Goal: Communication & Community: Answer question/provide support

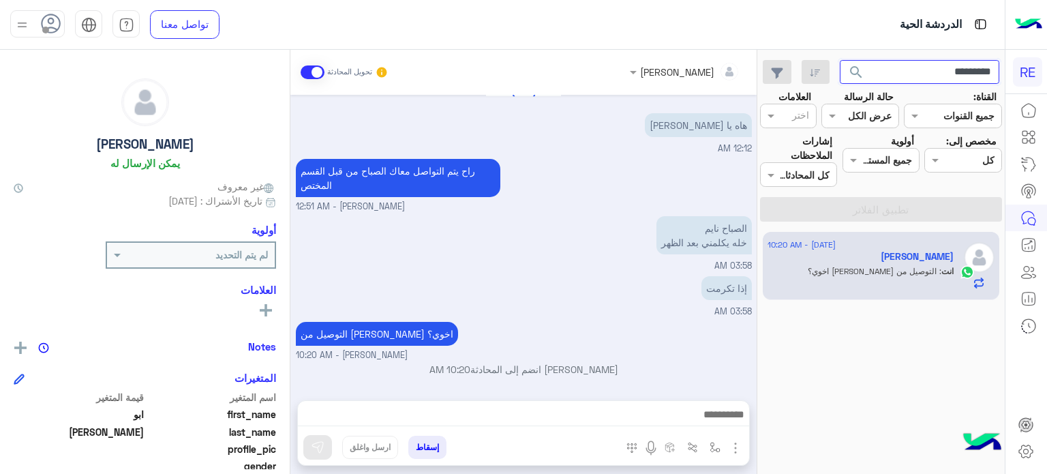
scroll to position [1239, 0]
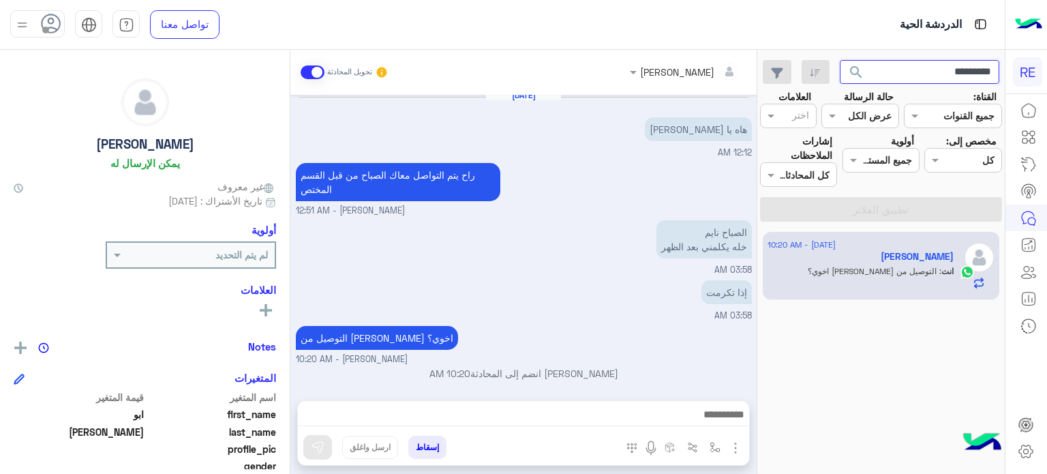
click at [885, 67] on input "*********" at bounding box center [920, 72] width 160 height 25
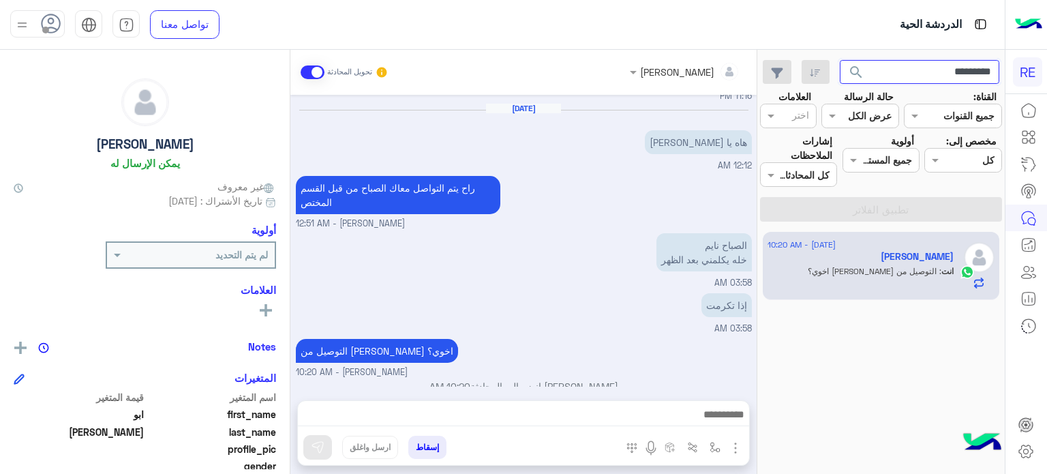
click at [885, 67] on input "*********" at bounding box center [920, 72] width 160 height 25
click at [840, 60] on button "search" at bounding box center [856, 74] width 33 height 29
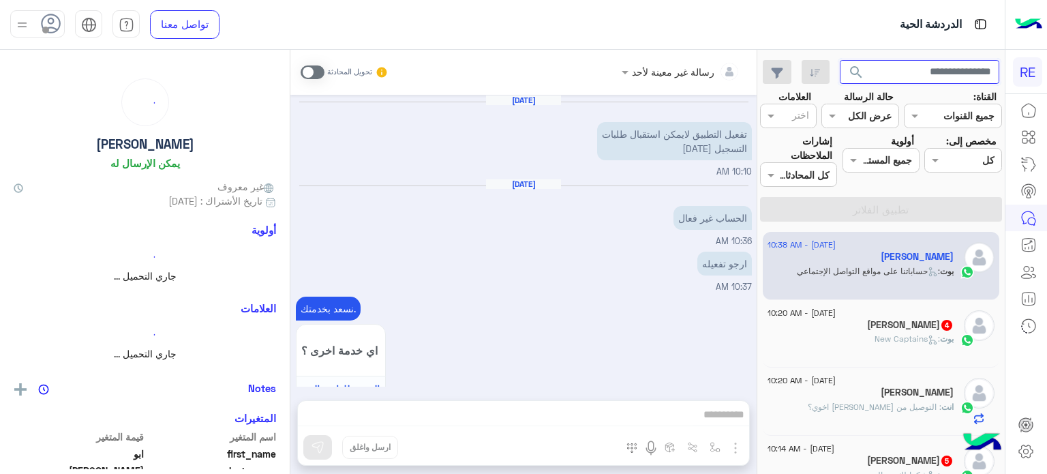
scroll to position [842, 0]
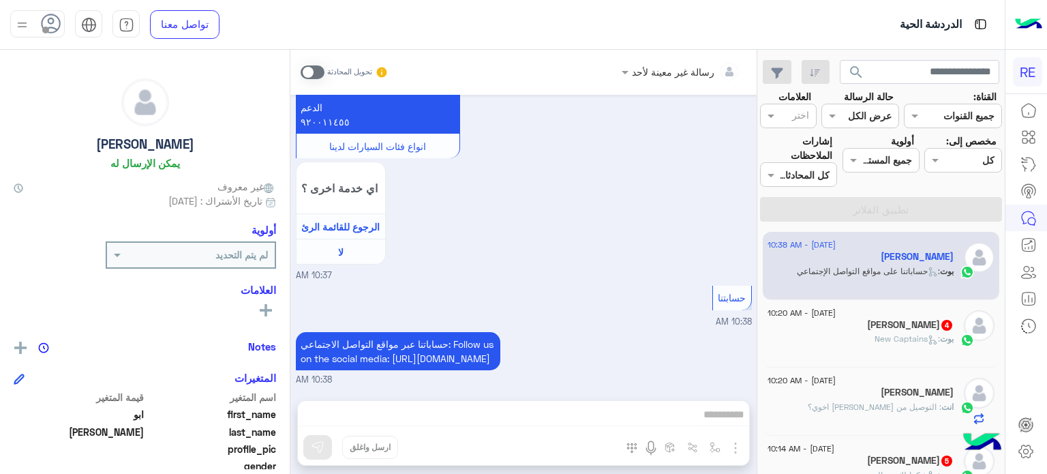
click at [854, 326] on div "[PERSON_NAME] 4" at bounding box center [860, 326] width 186 height 14
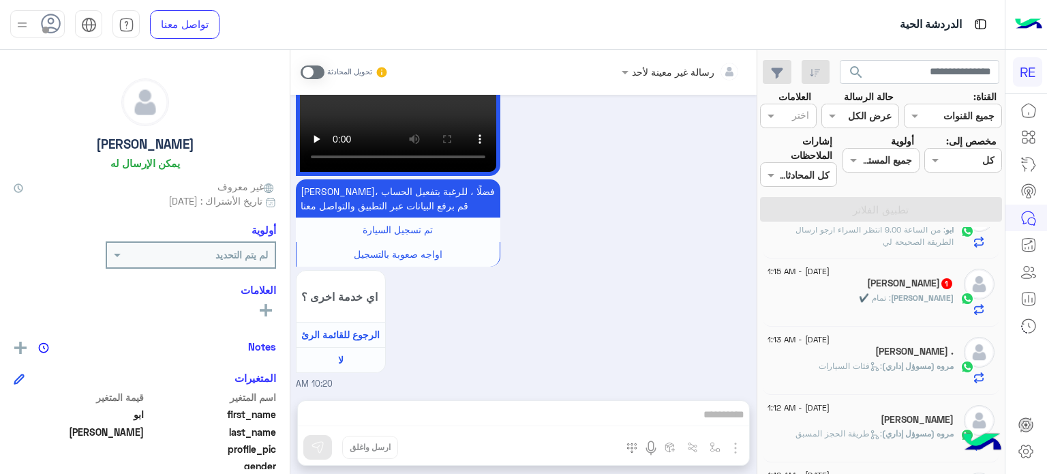
scroll to position [366, 0]
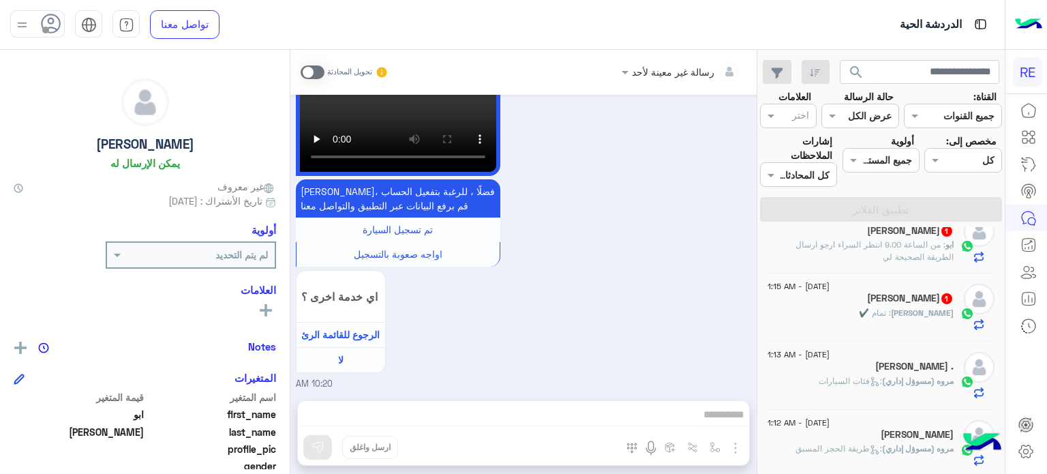
click at [889, 322] on div "[PERSON_NAME] : تمام ✔️" at bounding box center [860, 319] width 186 height 24
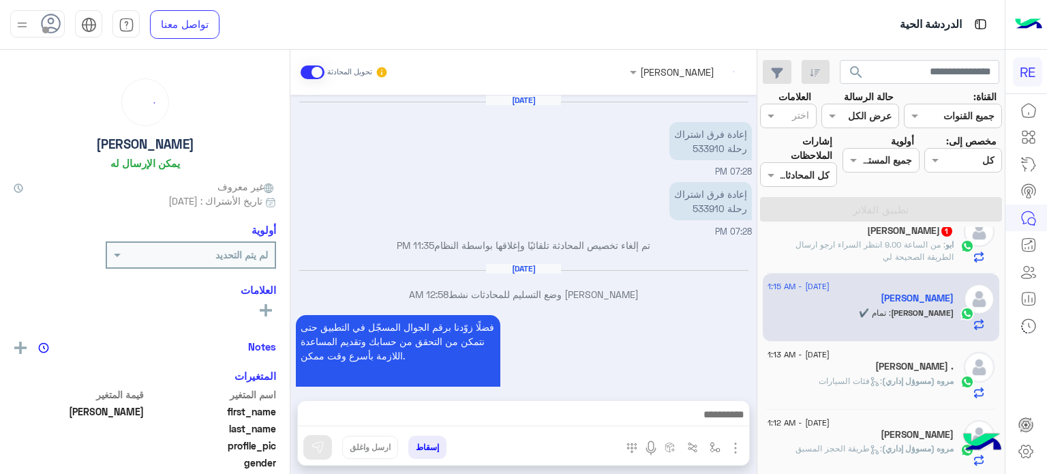
scroll to position [258, 0]
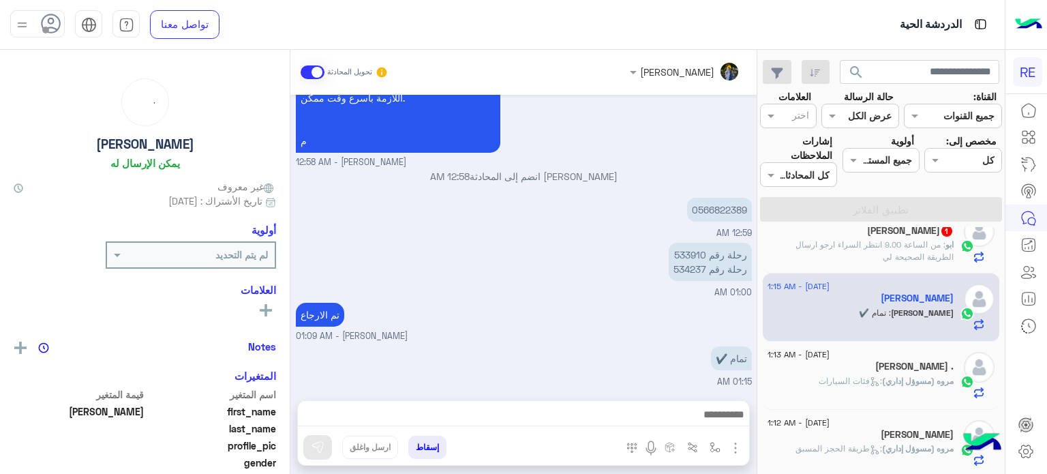
click at [845, 251] on p "ابو : من الساعة 9.00 انتظر السراء ارجو ارسال الطريقة الصحيحة لي" at bounding box center [860, 251] width 186 height 25
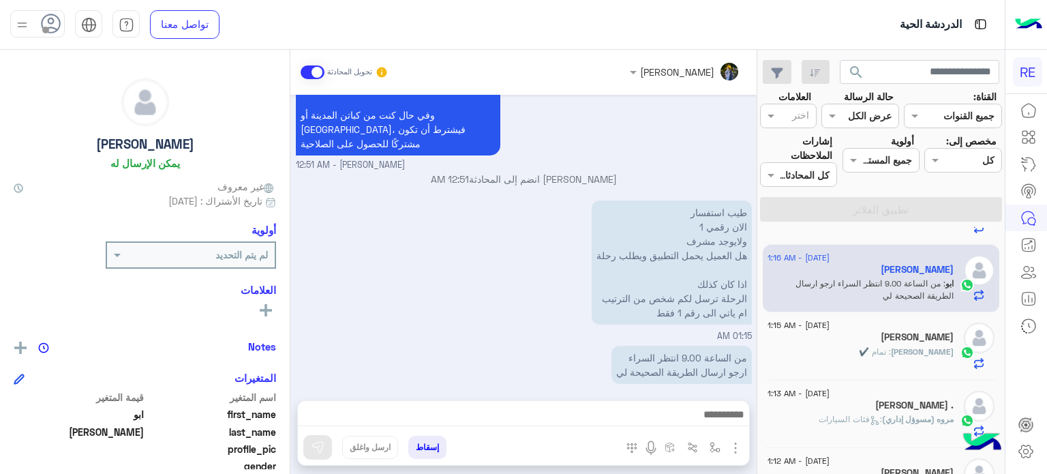
scroll to position [328, 0]
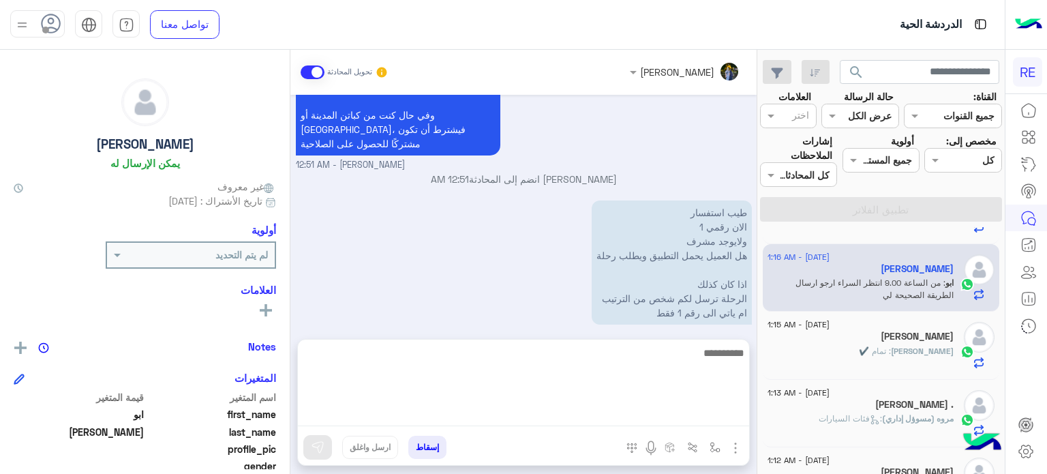
click at [652, 416] on textarea at bounding box center [523, 385] width 451 height 82
type textarea "*"
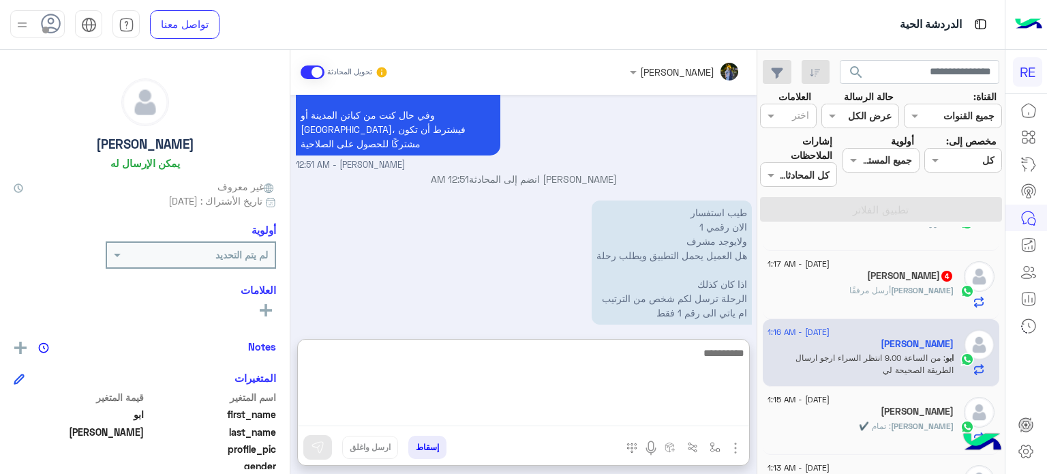
scroll to position [245, 0]
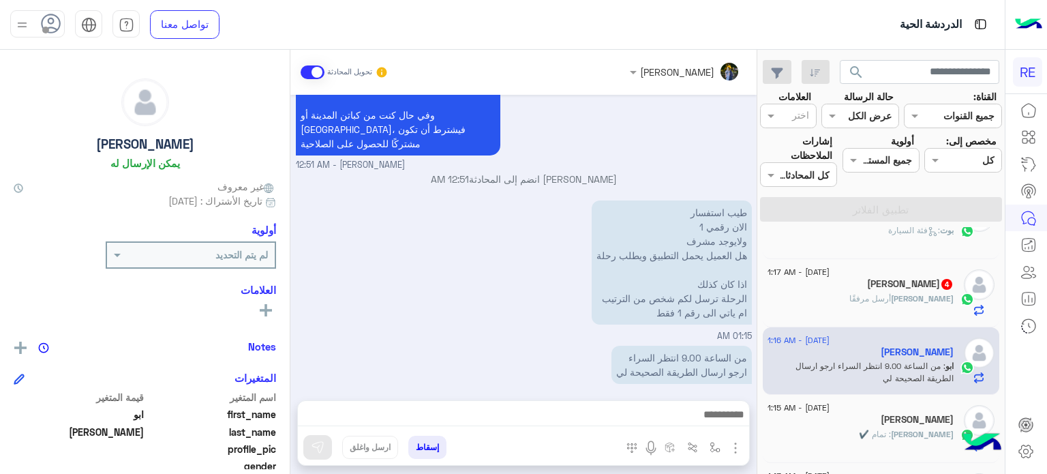
click at [867, 288] on div "[PERSON_NAME] 4" at bounding box center [860, 285] width 186 height 14
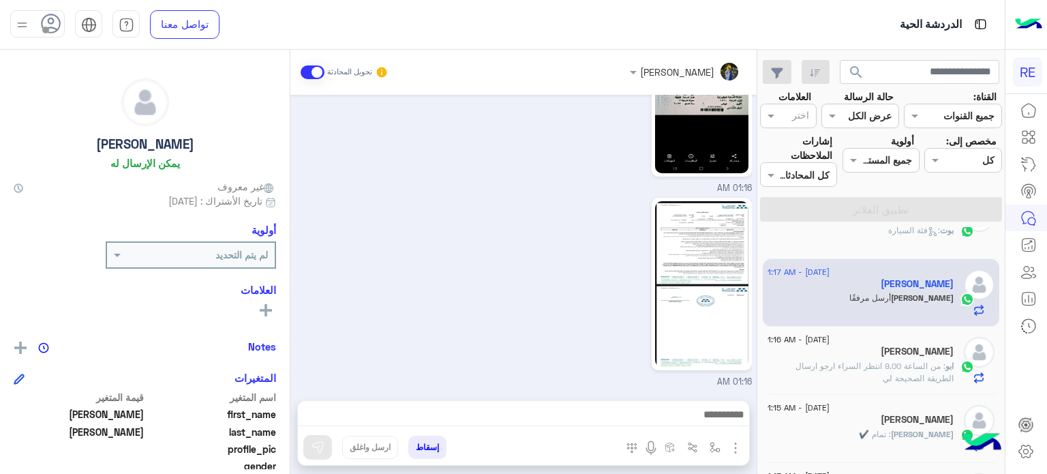
scroll to position [154, 0]
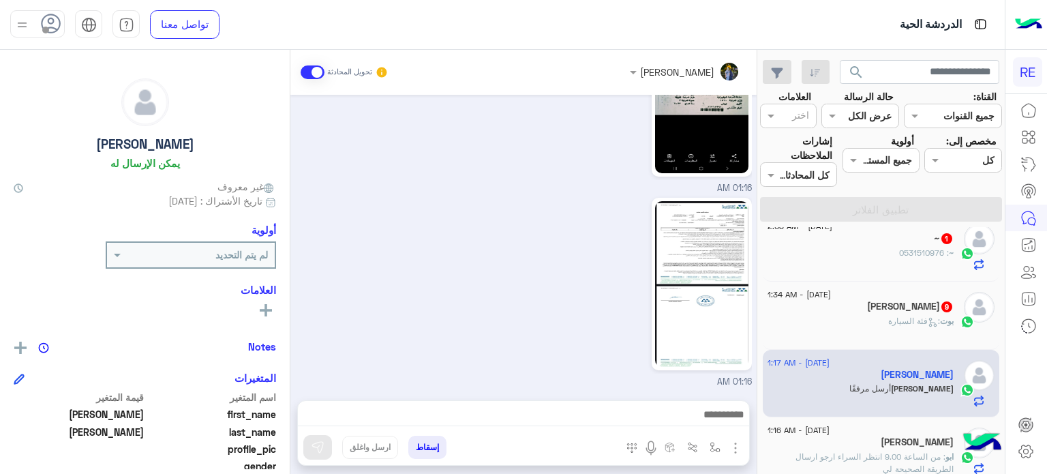
click at [856, 324] on div "بوت : فئة السيارة" at bounding box center [860, 327] width 186 height 24
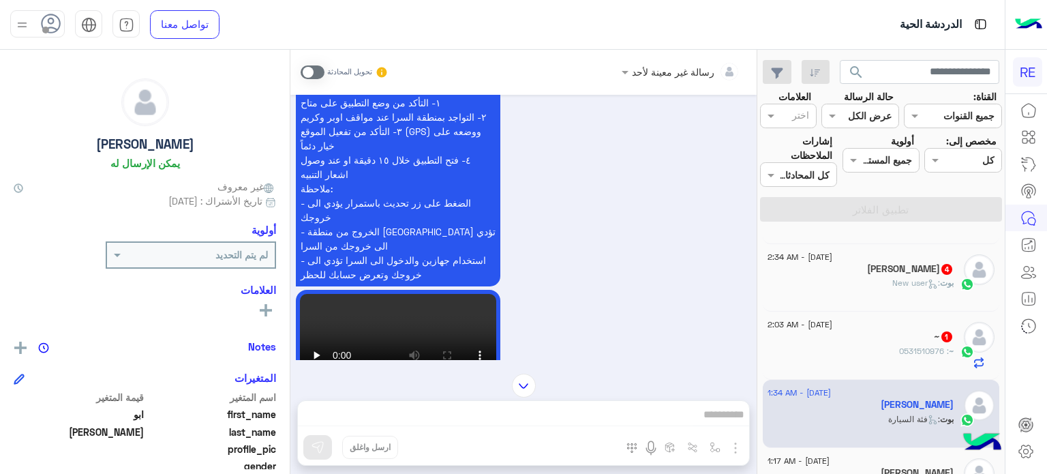
scroll to position [51, 0]
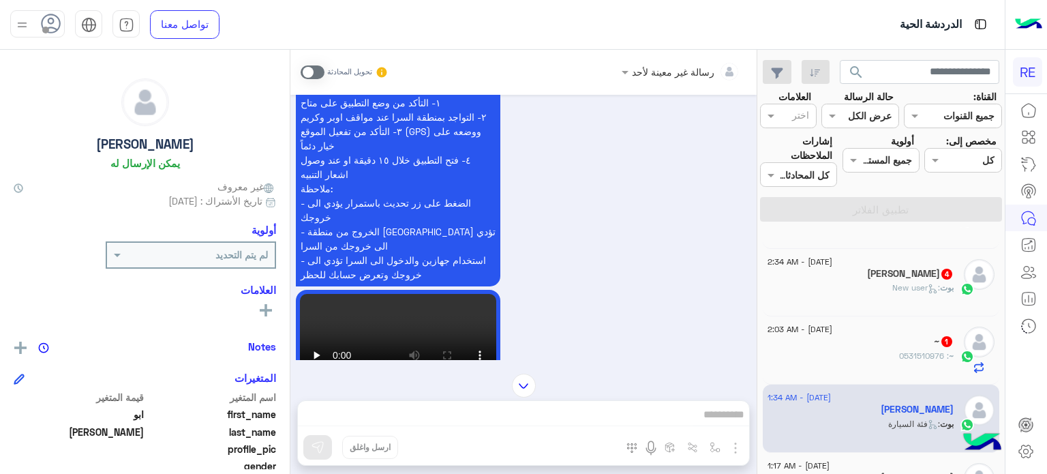
click at [906, 335] on div "~ 1" at bounding box center [860, 342] width 186 height 14
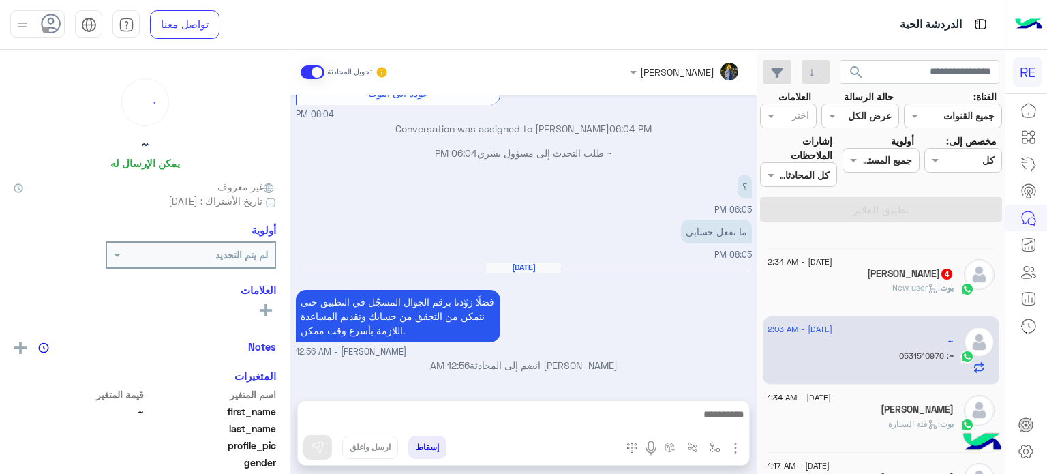
scroll to position [223, 0]
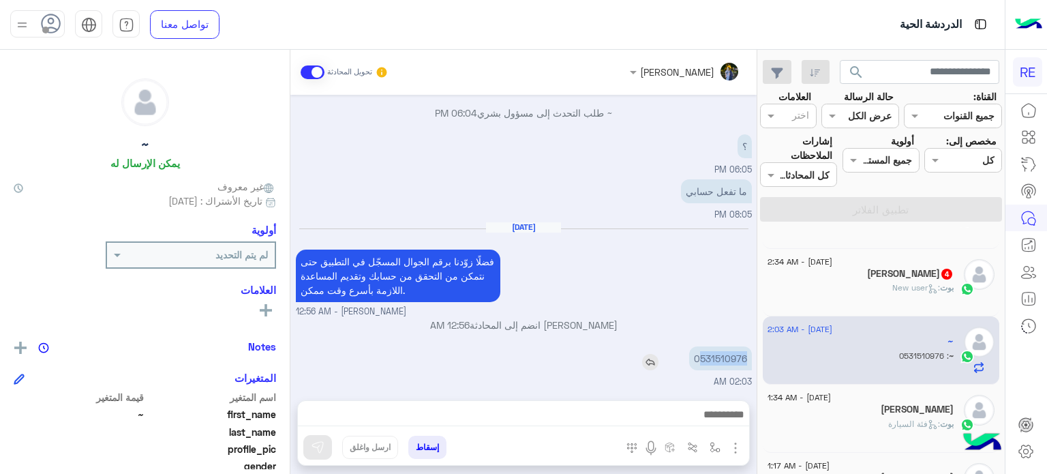
drag, startPoint x: 744, startPoint y: 356, endPoint x: 701, endPoint y: 358, distance: 43.0
click at [701, 358] on p "0531510976" at bounding box center [720, 358] width 63 height 24
copy p "531510976"
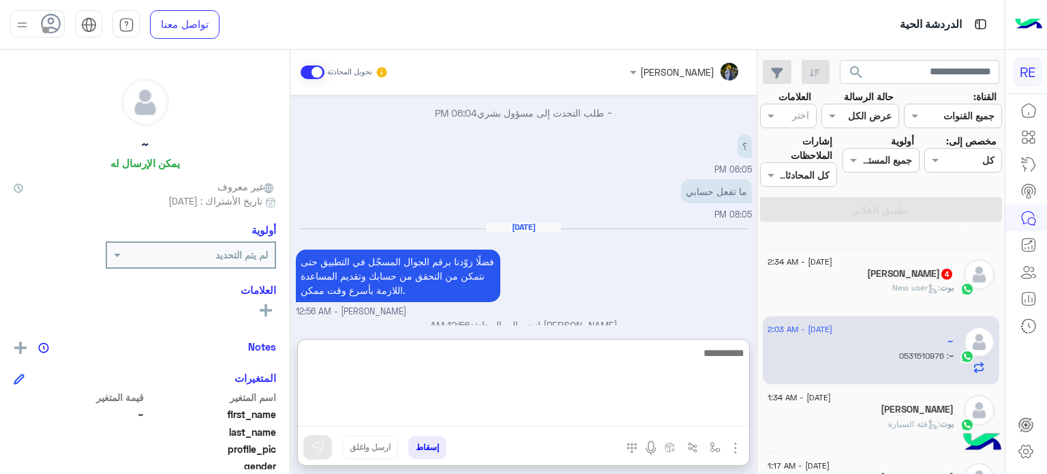
click at [673, 409] on textarea at bounding box center [523, 385] width 451 height 82
type textarea "**********"
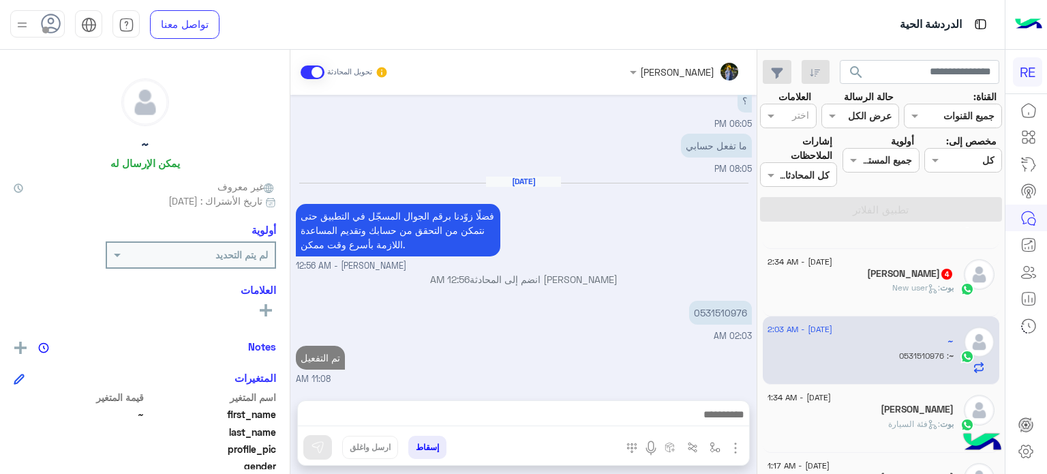
scroll to position [303, 0]
click at [851, 292] on div "بوت : New user" at bounding box center [860, 293] width 186 height 24
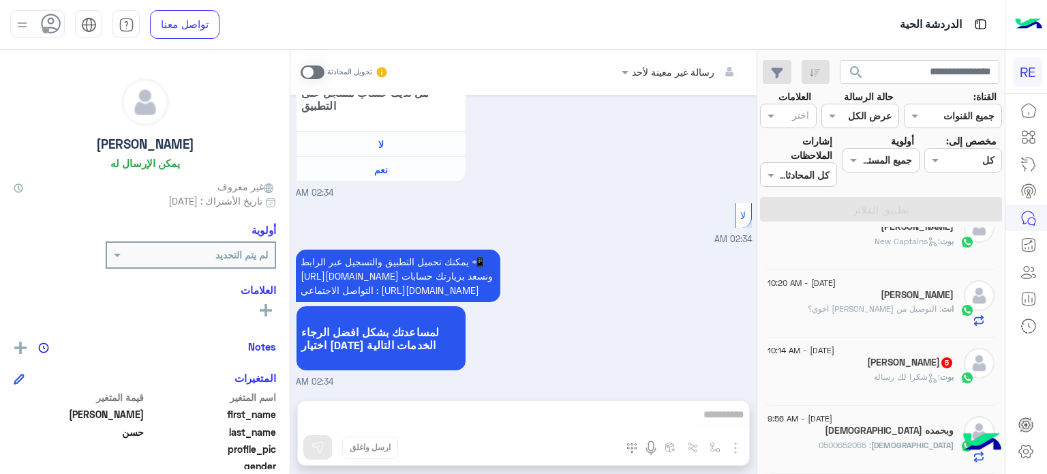
scroll to position [179, 0]
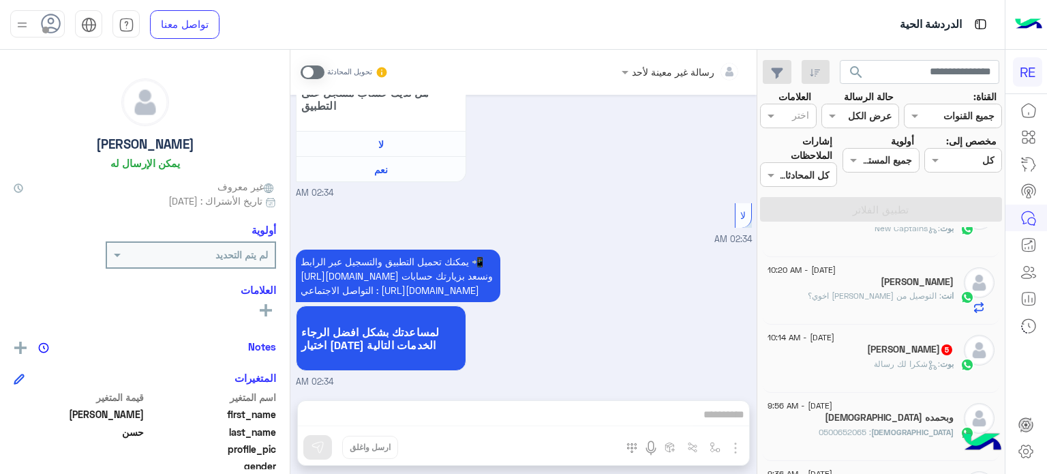
click at [878, 362] on span ": شكرا لك رسالة" at bounding box center [907, 363] width 66 height 10
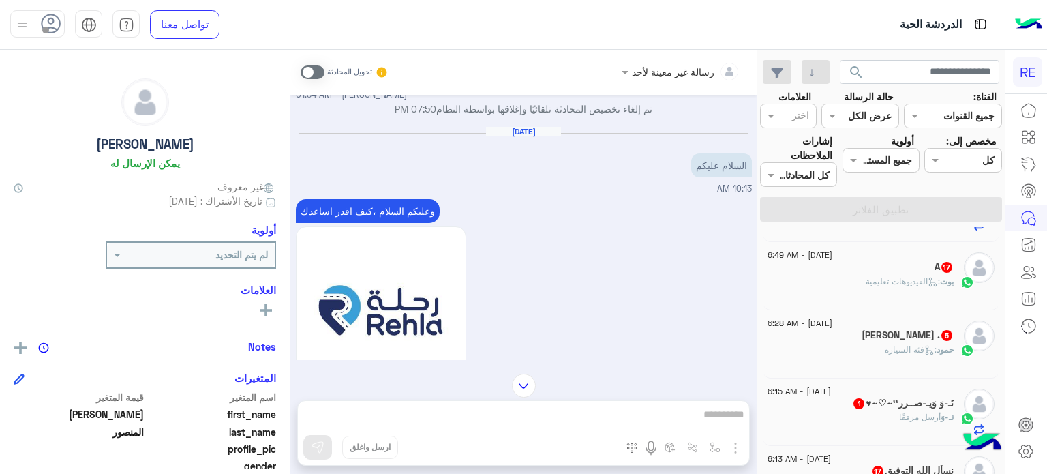
scroll to position [1021, 0]
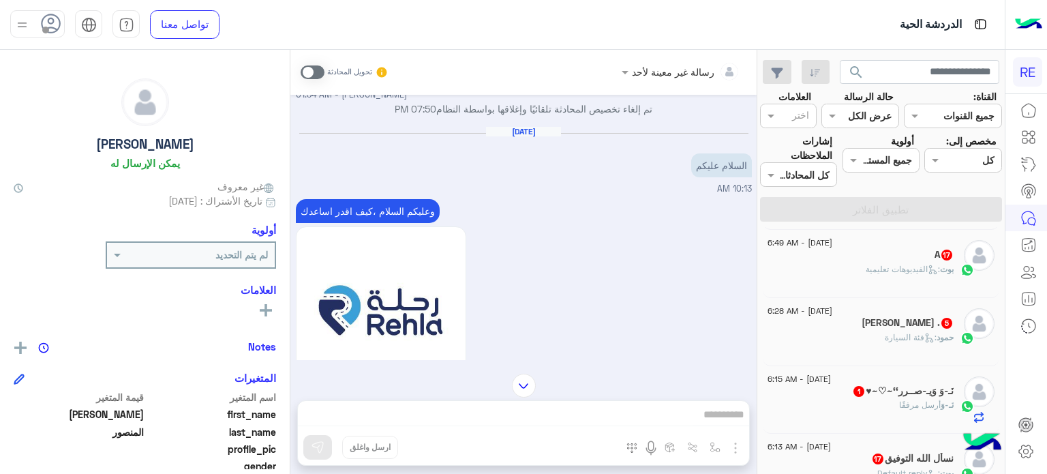
click at [838, 461] on div "نسأل الله التوفيق 17" at bounding box center [860, 460] width 186 height 14
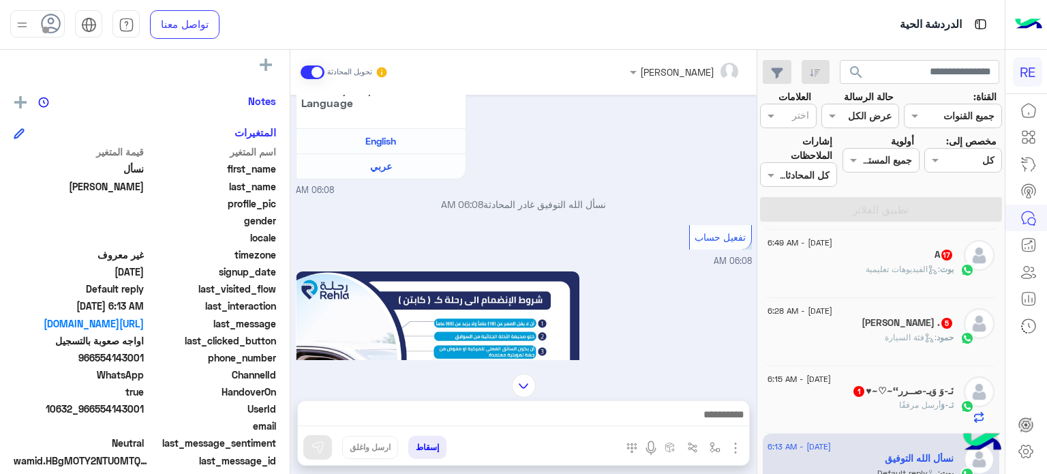
scroll to position [259, 0]
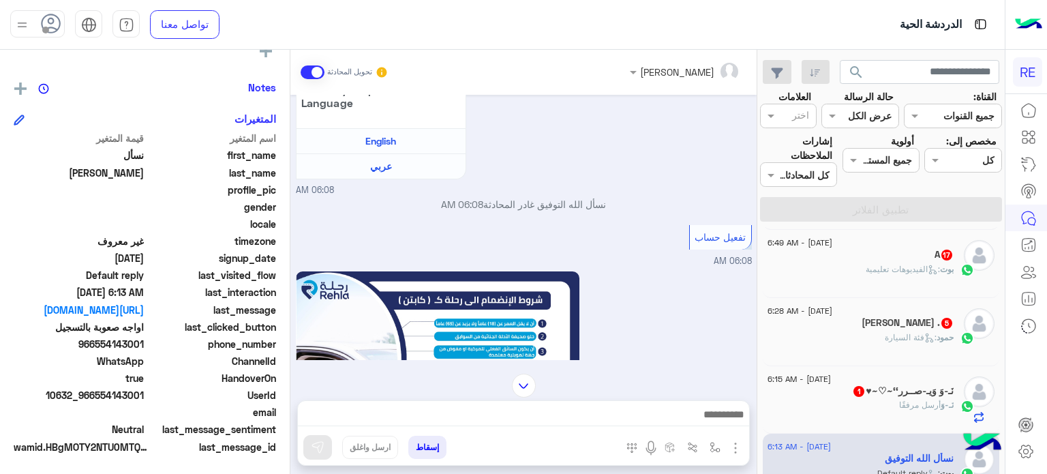
drag, startPoint x: 144, startPoint y: 341, endPoint x: 95, endPoint y: 344, distance: 49.8
click at [95, 344] on span "966554143001" at bounding box center [79, 344] width 130 height 14
copy span "554143001"
click at [682, 427] on div at bounding box center [523, 418] width 451 height 34
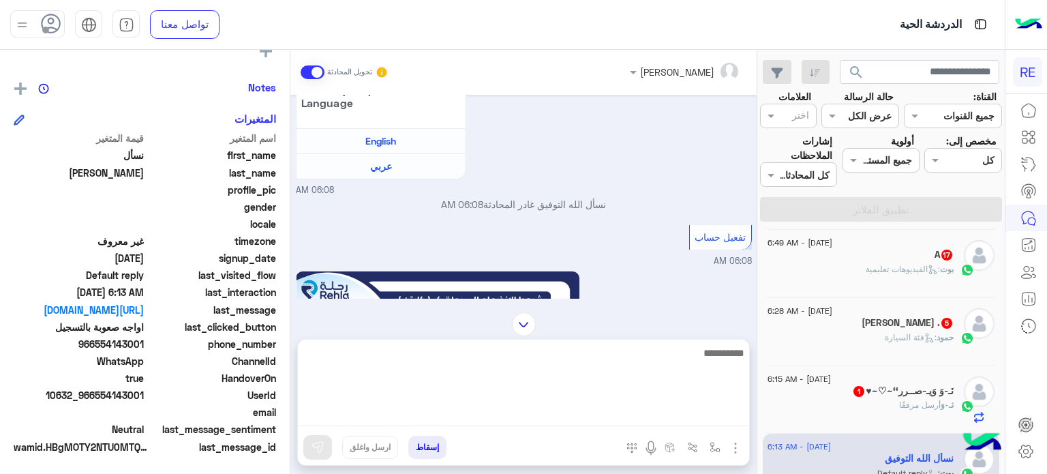
click at [683, 421] on textarea at bounding box center [523, 385] width 451 height 82
type textarea "**********"
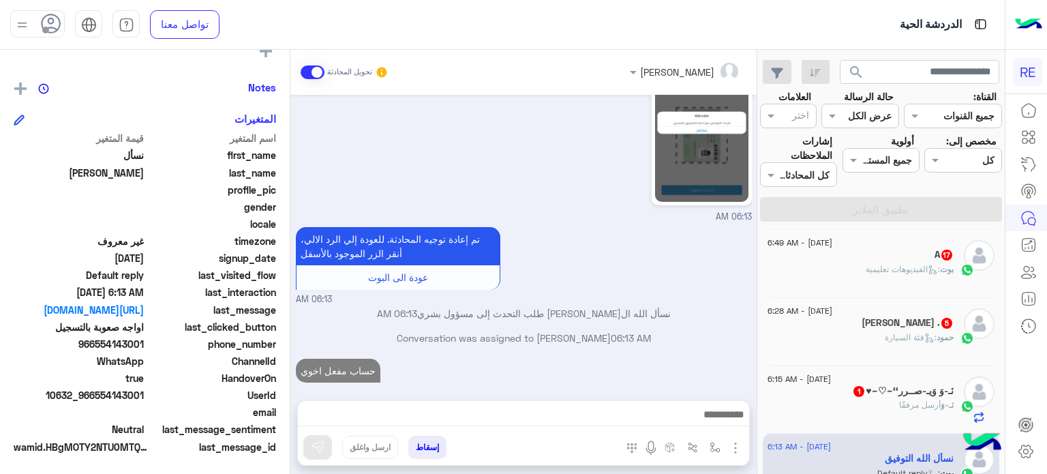
scroll to position [2195, 0]
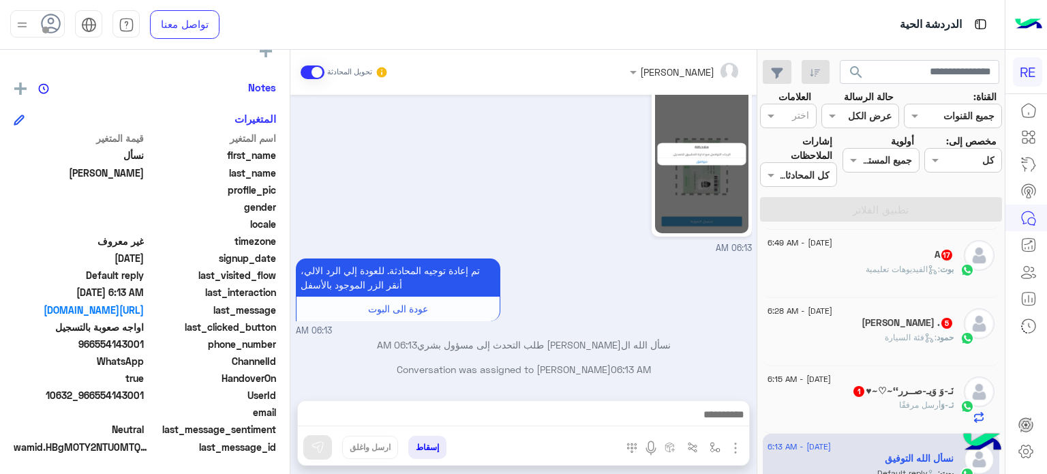
click at [827, 406] on div "‏​نَـ-وَ أرسل مرفقًا" at bounding box center [860, 411] width 186 height 24
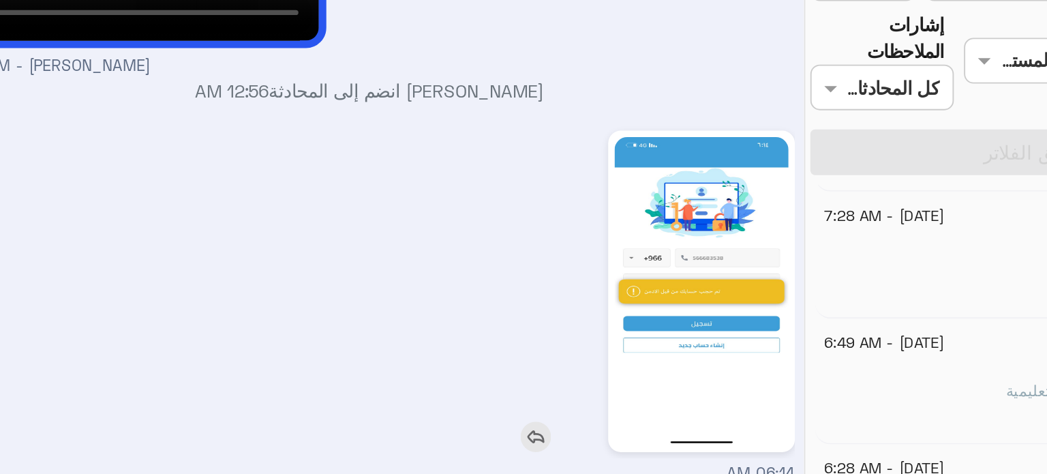
scroll to position [259, 0]
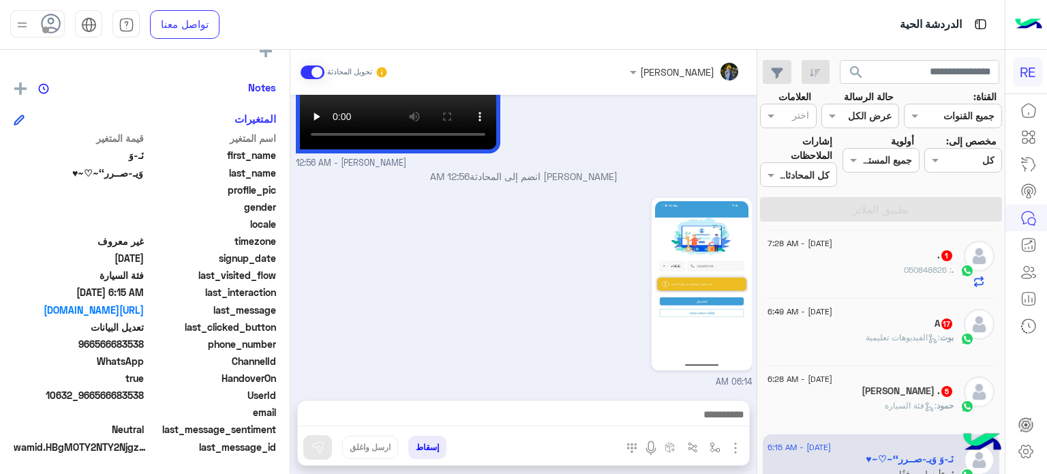
drag, startPoint x: 154, startPoint y: 389, endPoint x: 143, endPoint y: 397, distance: 13.6
click at [143, 397] on div "UserId 10632_966566683538" at bounding box center [145, 396] width 262 height 17
click at [143, 397] on span "10632_966566683538" at bounding box center [79, 395] width 130 height 14
drag, startPoint x: 147, startPoint y: 395, endPoint x: 97, endPoint y: 397, distance: 49.1
click at [97, 397] on div "UserId 10632_966566683538" at bounding box center [145, 396] width 262 height 17
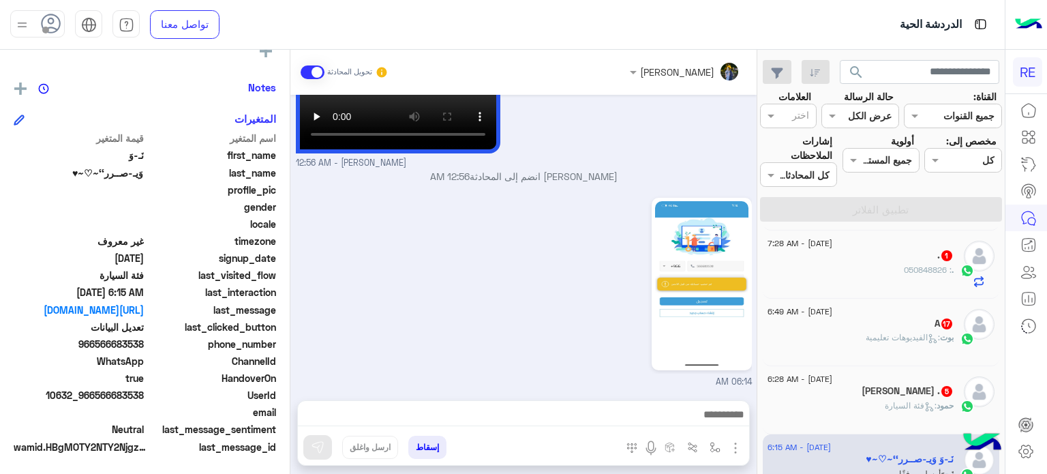
copy span "566683538"
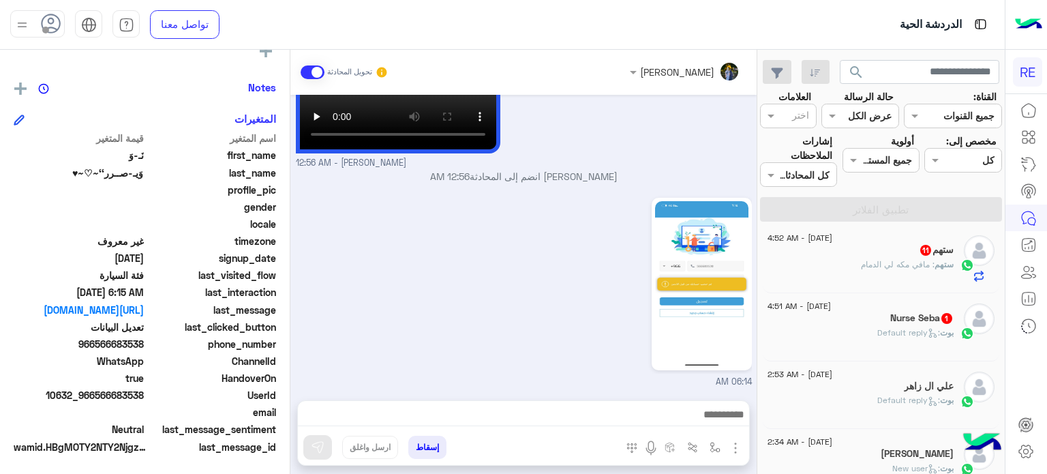
scroll to position [49, 0]
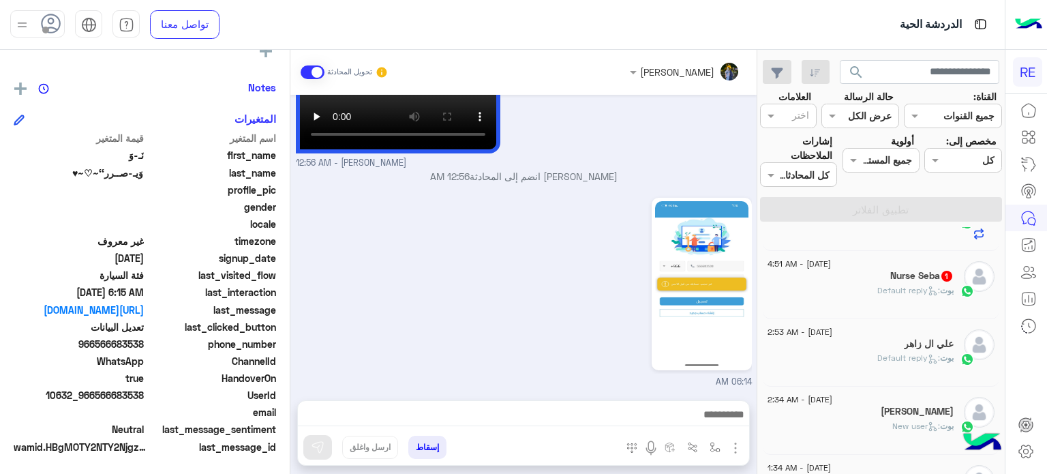
click at [848, 299] on div "[PERSON_NAME] : Default reply" at bounding box center [860, 296] width 186 height 24
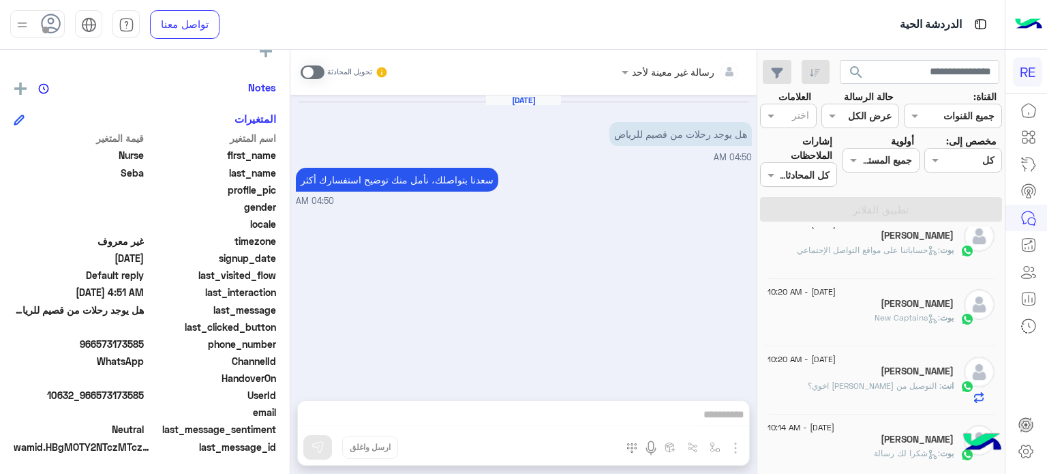
scroll to position [226, 0]
click at [706, 410] on div "رسالة غير معينة لأحد تحويل المحادثة [DATE] هل يوجد رحلات من قصيم للرياض 04:50 A…" at bounding box center [523, 264] width 466 height 429
click at [311, 71] on span at bounding box center [313, 72] width 24 height 14
click at [491, 405] on div at bounding box center [523, 418] width 451 height 34
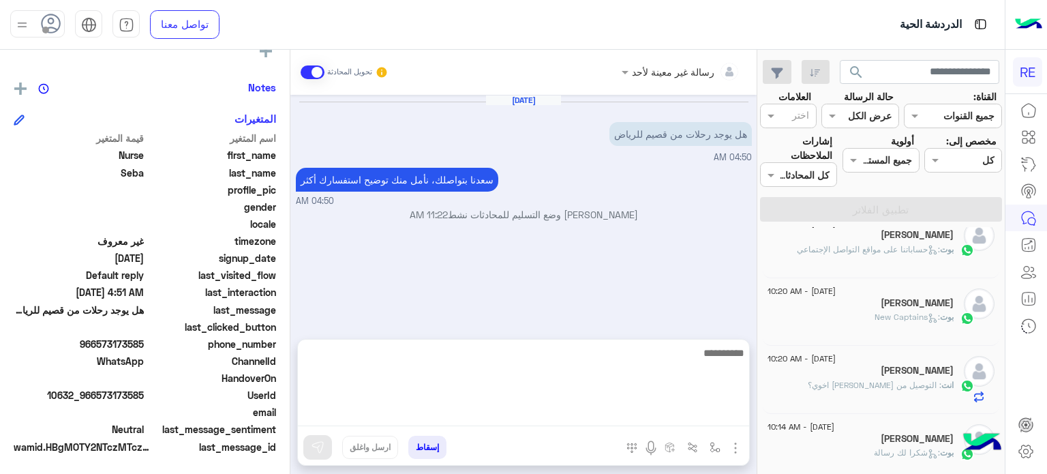
click at [493, 411] on textarea at bounding box center [523, 385] width 451 height 82
type textarea "**********"
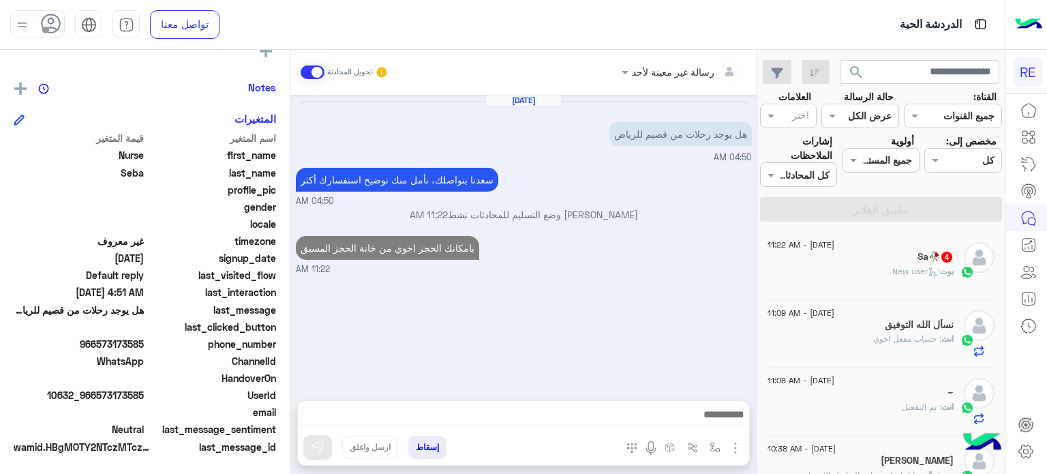
click at [894, 256] on div "Sa🥀 4" at bounding box center [860, 258] width 186 height 14
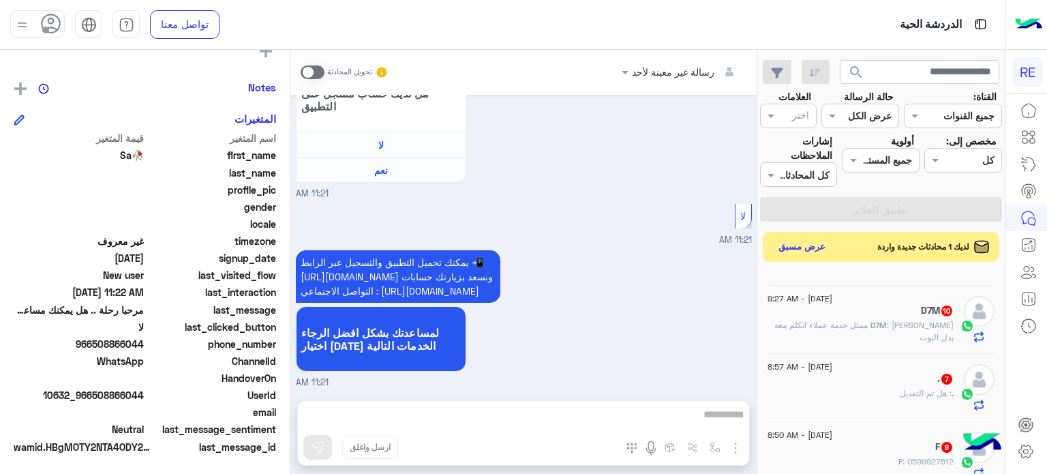
scroll to position [531, 0]
click at [879, 320] on span ": Booking in advance ARABIC" at bounding box center [875, 323] width 117 height 10
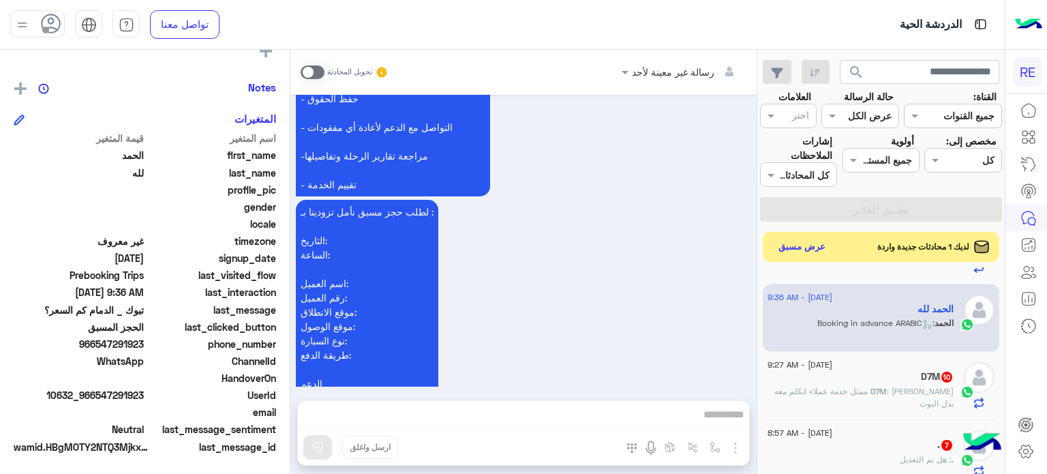
scroll to position [1208, 0]
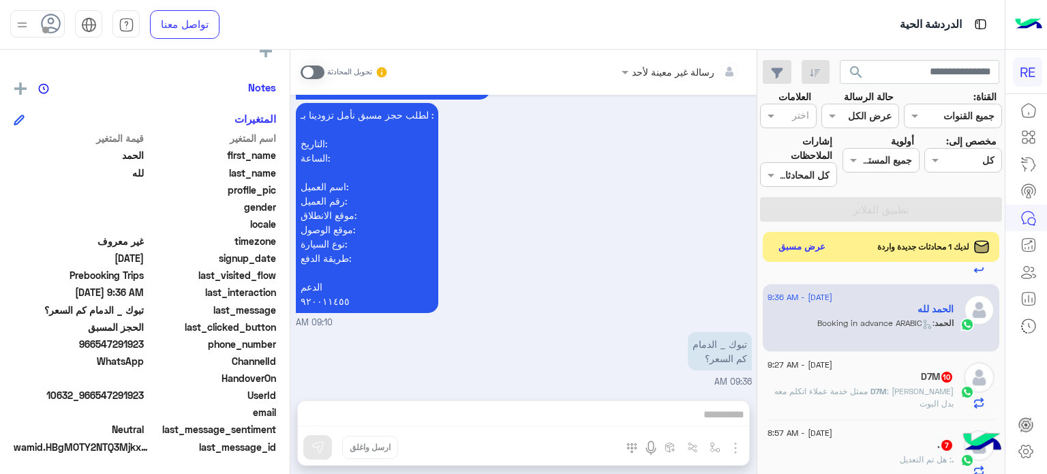
click at [311, 69] on span at bounding box center [313, 72] width 24 height 14
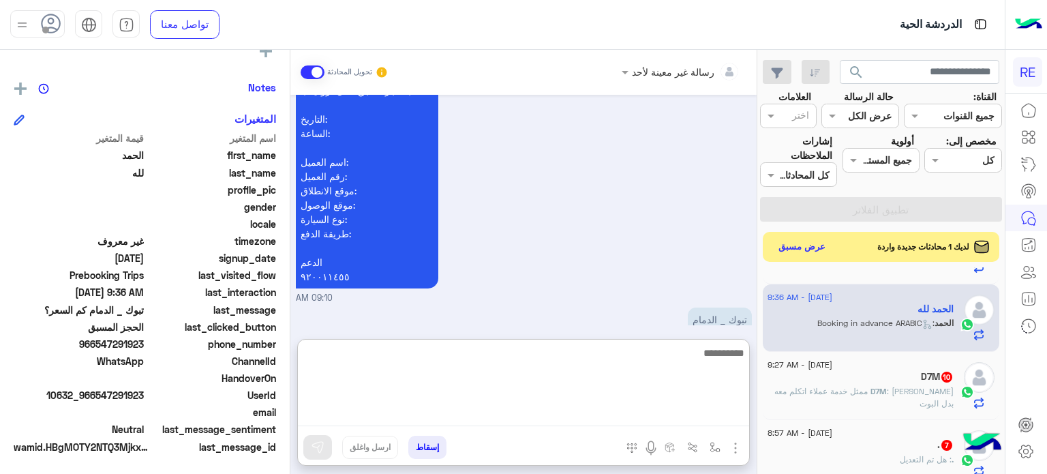
scroll to position [1234, 0]
click at [600, 416] on textarea at bounding box center [523, 385] width 451 height 82
type textarea "*"
type textarea "**********"
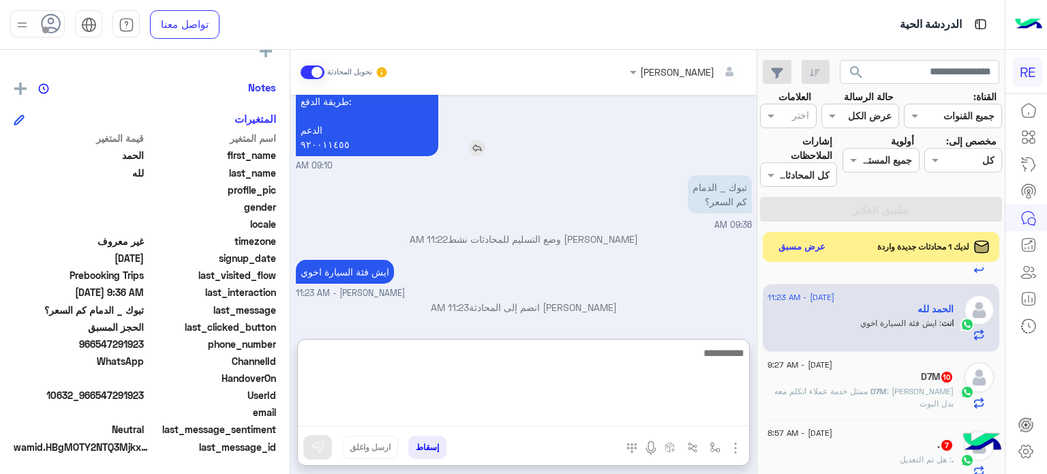
scroll to position [1362, 0]
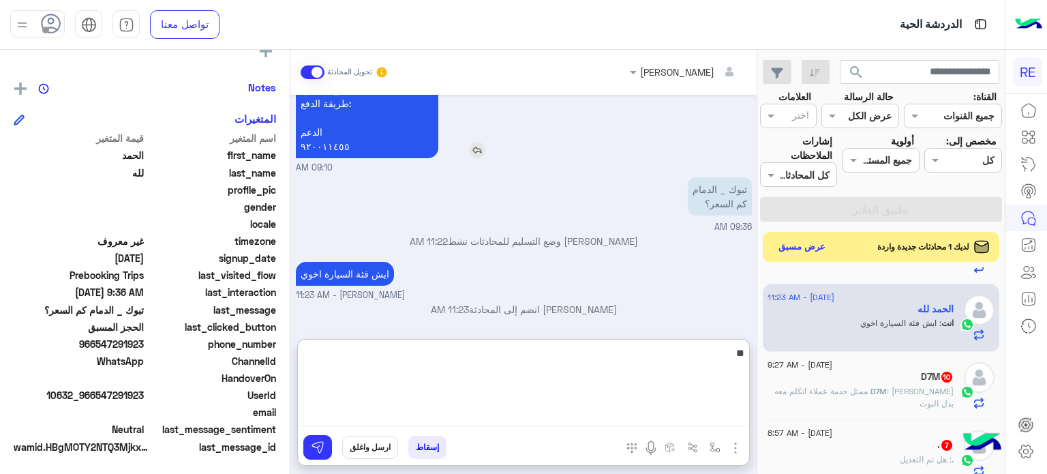
type textarea "*"
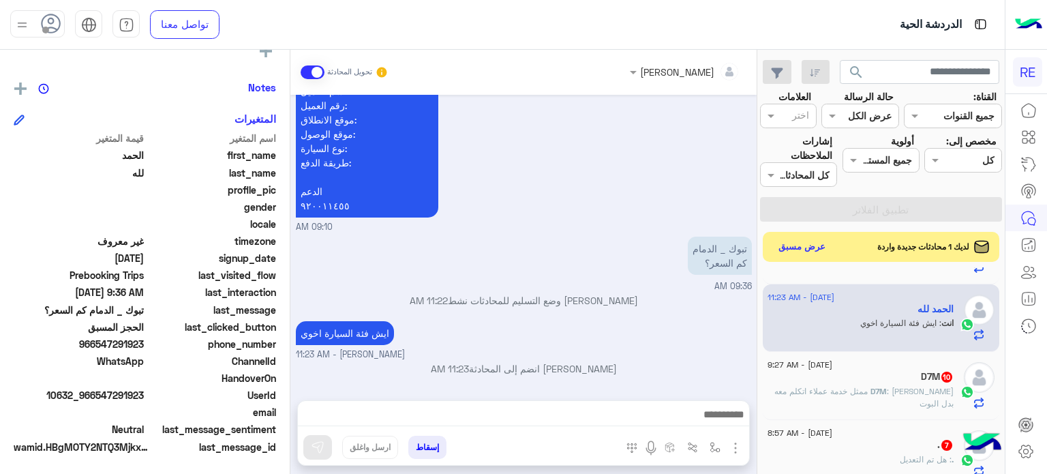
click at [582, 224] on div "[DATE] اهلًا بك في تطبيق رحلة 👋 Welcome to [GEOGRAPHIC_DATA] 👋 من فضلك أختر لغة…" at bounding box center [523, 241] width 466 height 292
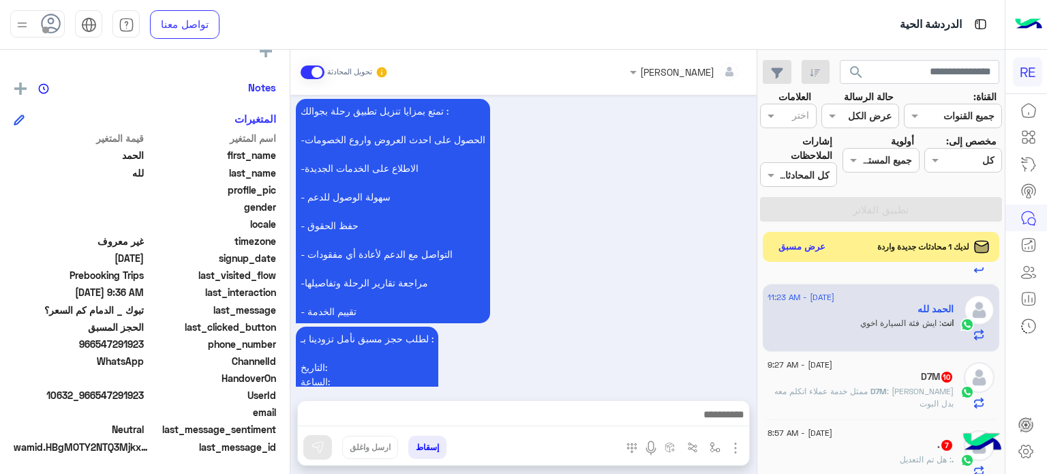
scroll to position [1346, 0]
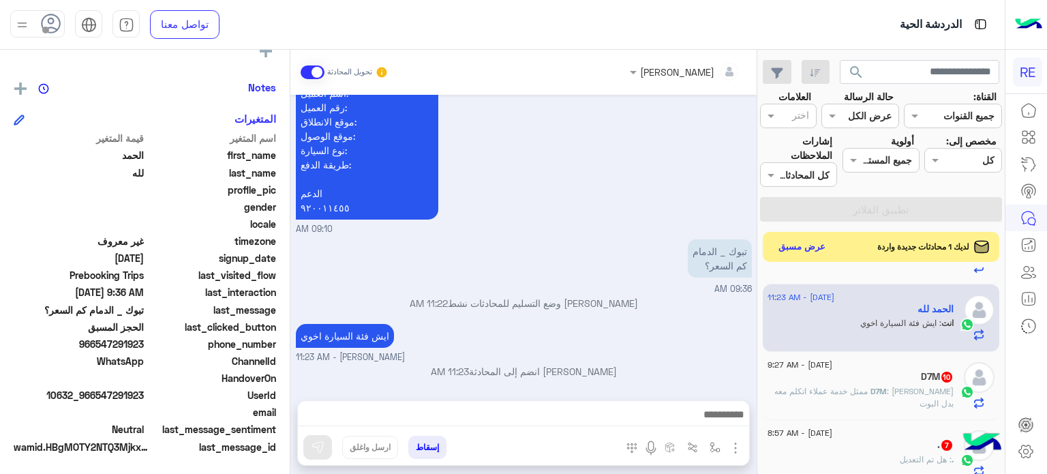
click at [885, 395] on p "D7M : [PERSON_NAME] ممثل خدمة عملاء اتكلم معه بدل البوت" at bounding box center [860, 397] width 186 height 25
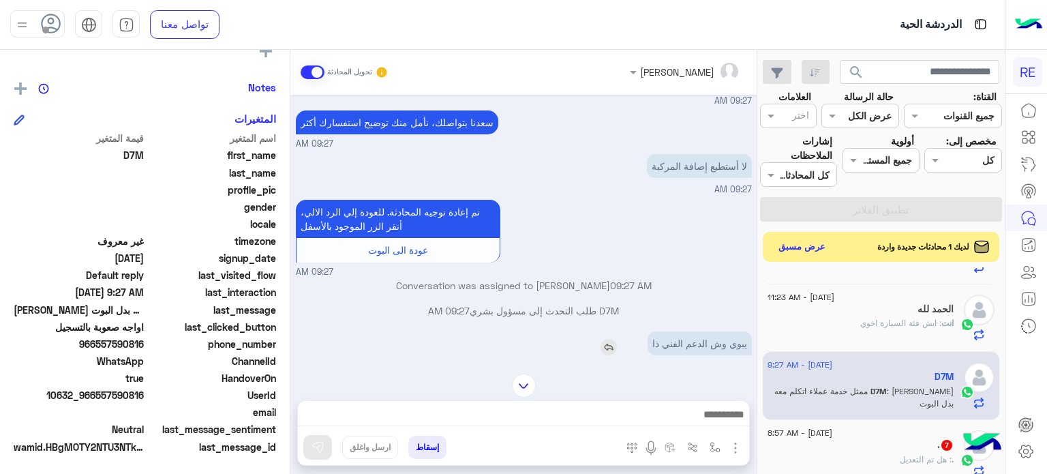
scroll to position [199, 0]
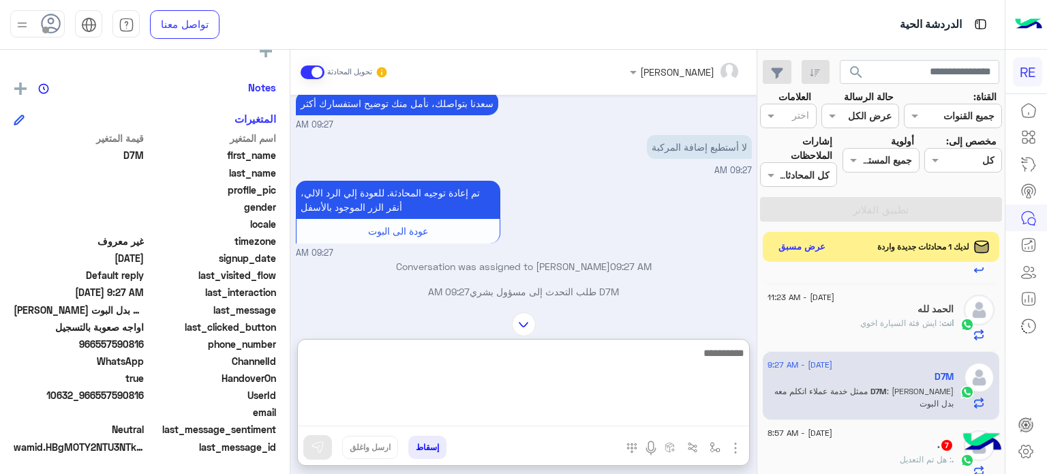
click at [679, 410] on textarea at bounding box center [523, 385] width 451 height 82
type textarea "*"
type textarea "**********"
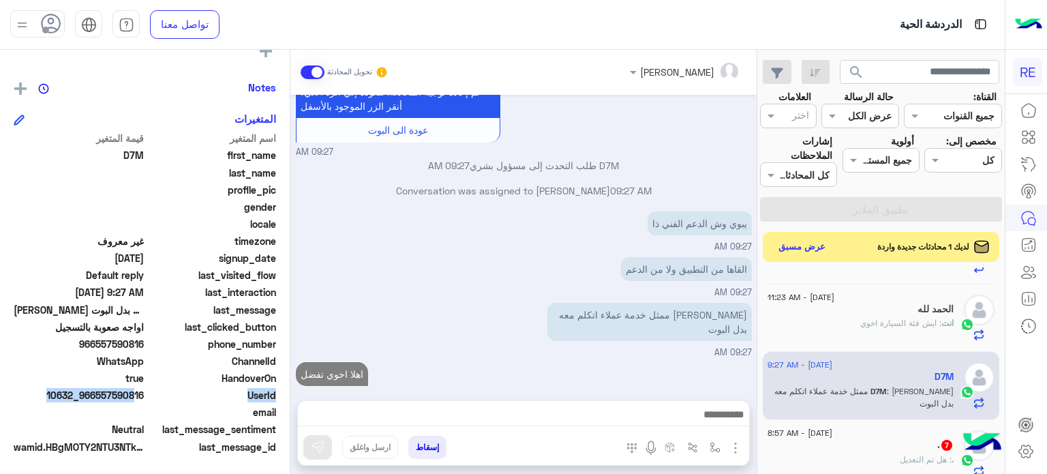
scroll to position [324, 0]
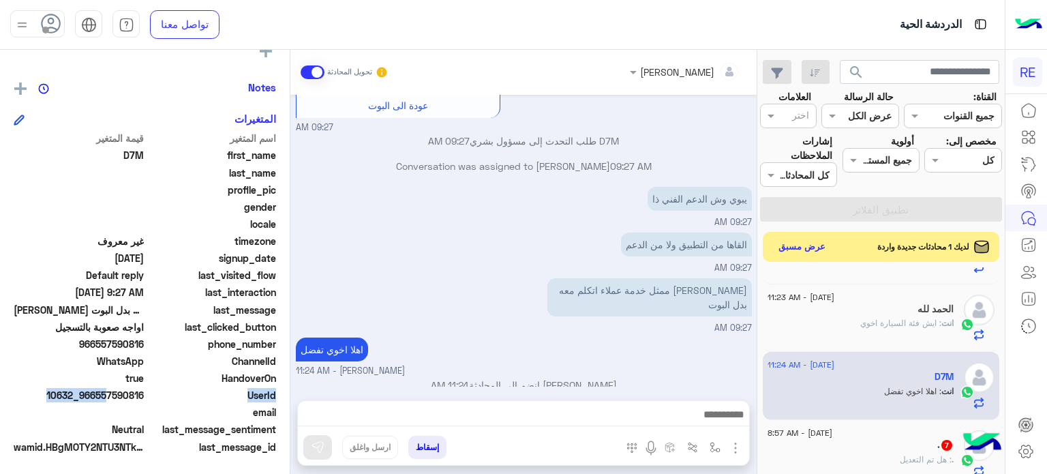
drag, startPoint x: 147, startPoint y: 398, endPoint x: 106, endPoint y: 398, distance: 41.6
click at [106, 398] on div "UserId 10632_966557590816" at bounding box center [145, 396] width 262 height 17
click at [104, 395] on span "10632_966557590816" at bounding box center [79, 395] width 130 height 14
drag, startPoint x: 95, startPoint y: 394, endPoint x: 145, endPoint y: 395, distance: 49.8
click at [144, 395] on span "10632_966557590816" at bounding box center [79, 395] width 130 height 14
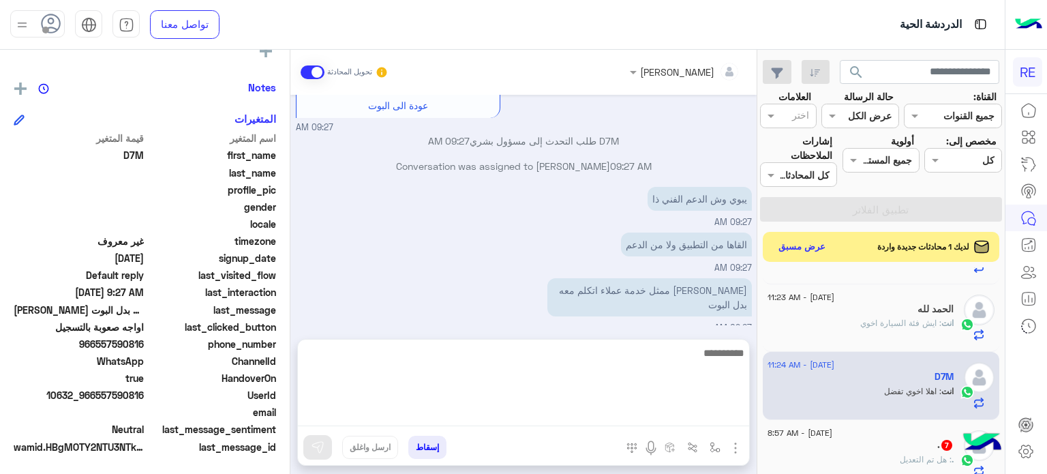
click at [455, 411] on textarea at bounding box center [523, 385] width 451 height 82
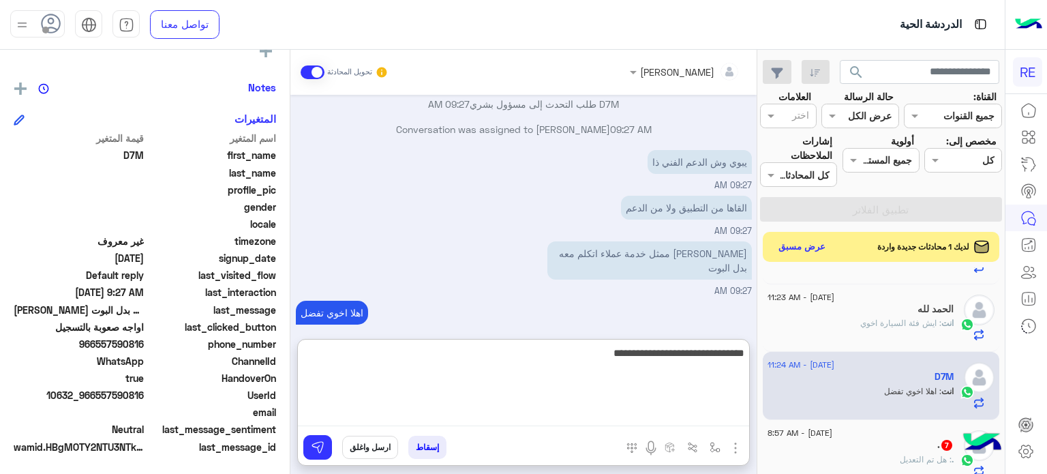
type textarea "**********"
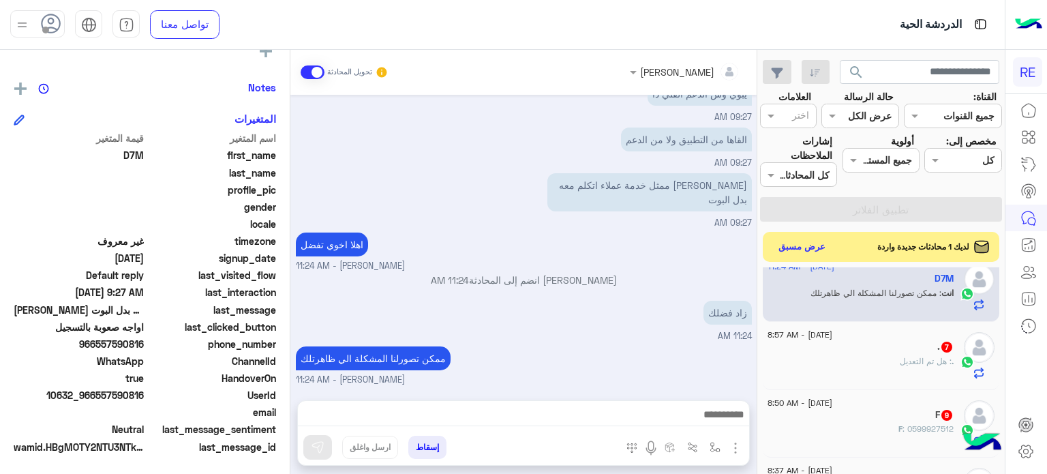
scroll to position [443, 0]
click at [913, 341] on div ". 7" at bounding box center [860, 348] width 186 height 14
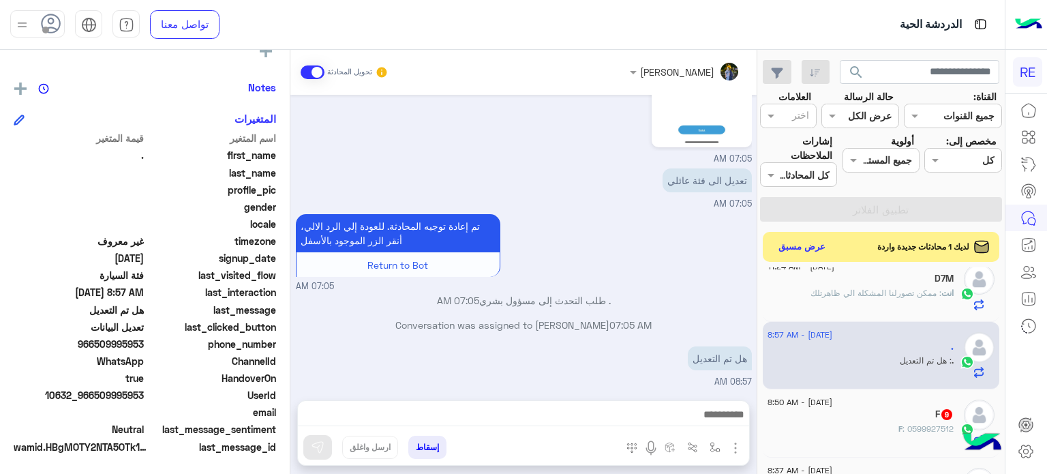
scroll to position [630, 0]
drag, startPoint x: 142, startPoint y: 395, endPoint x: 127, endPoint y: 393, distance: 14.5
click at [127, 393] on span "10632_966509995953" at bounding box center [79, 395] width 130 height 14
click at [144, 395] on span "10632_966509995953" at bounding box center [79, 395] width 130 height 14
drag, startPoint x: 144, startPoint y: 395, endPoint x: 95, endPoint y: 398, distance: 49.2
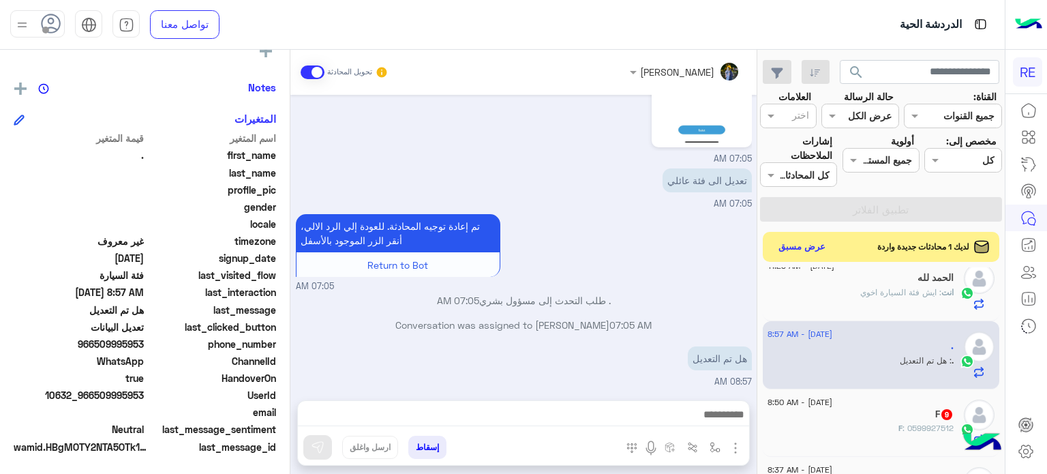
click at [95, 398] on span "10632_966509995953" at bounding box center [79, 395] width 130 height 14
copy span "509995953"
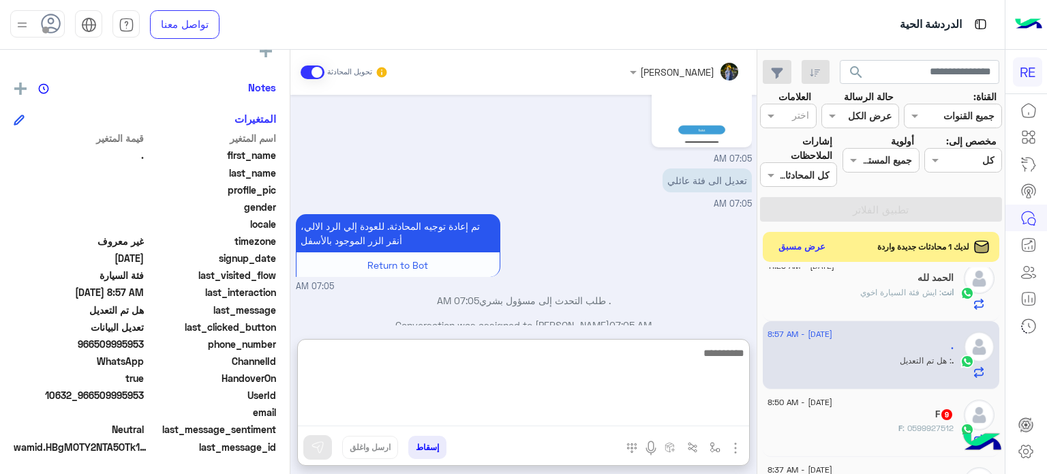
click at [682, 416] on textarea at bounding box center [523, 385] width 451 height 82
type textarea "**********"
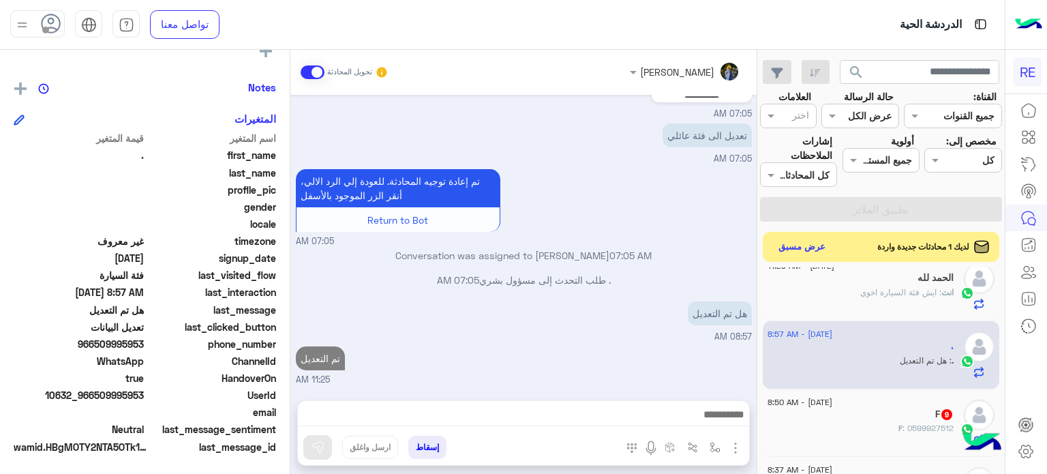
click at [881, 425] on div "F : 0599927512" at bounding box center [860, 434] width 186 height 24
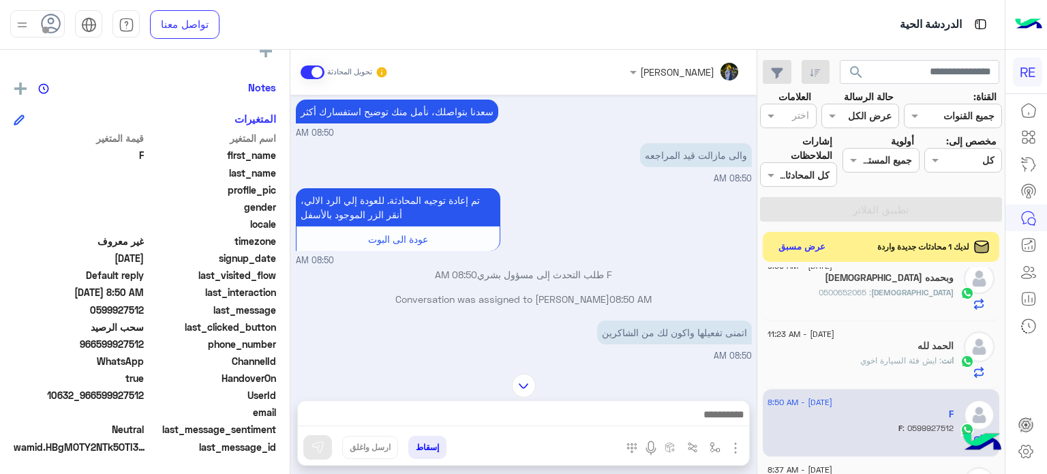
scroll to position [495, 0]
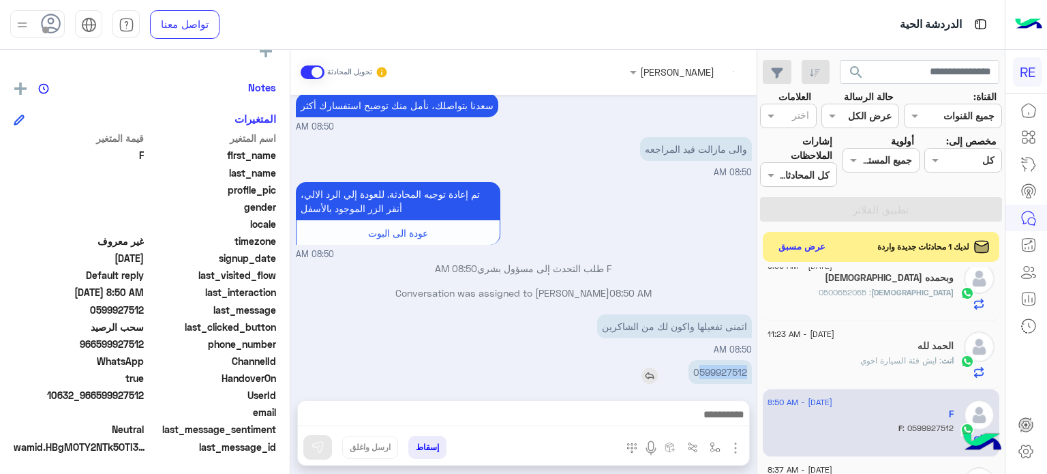
drag, startPoint x: 746, startPoint y: 356, endPoint x: 700, endPoint y: 356, distance: 45.7
click at [700, 360] on p "0599927512" at bounding box center [719, 372] width 63 height 24
copy p "599927512"
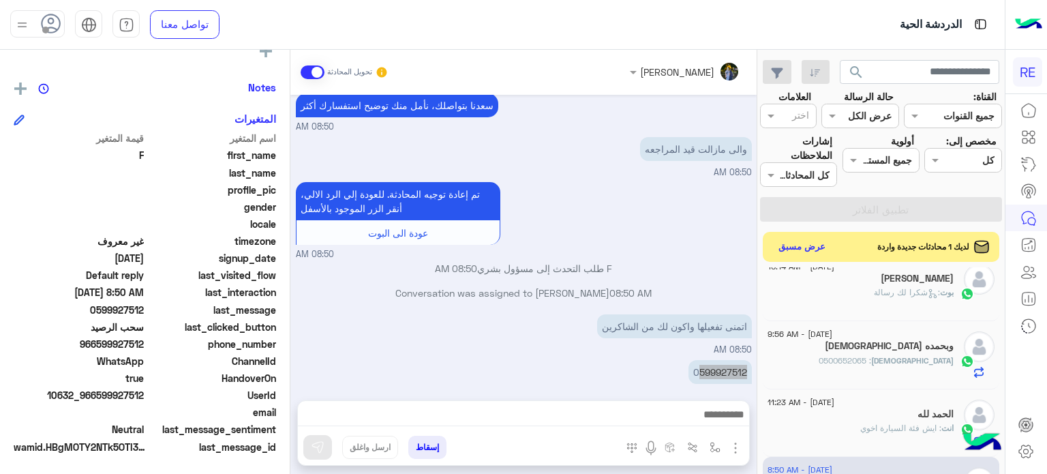
scroll to position [630, 0]
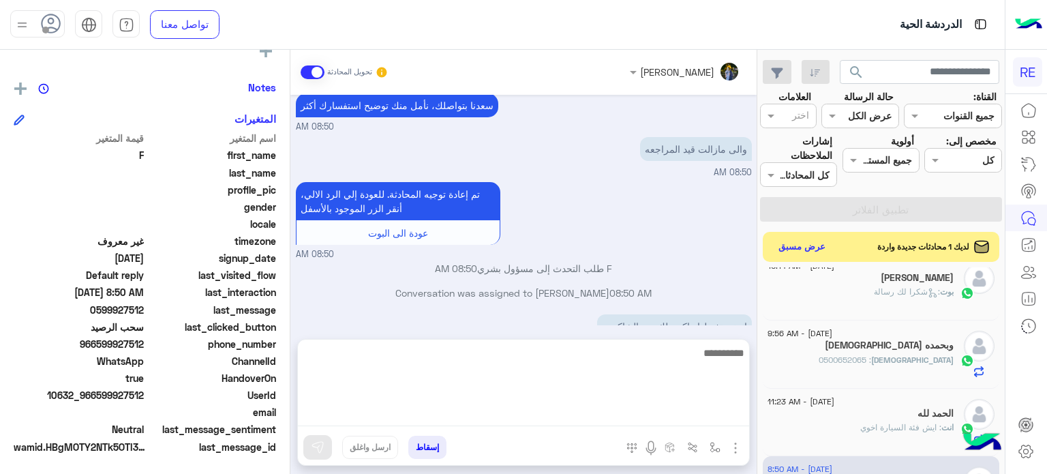
click at [677, 410] on textarea at bounding box center [523, 385] width 451 height 82
type textarea "**********"
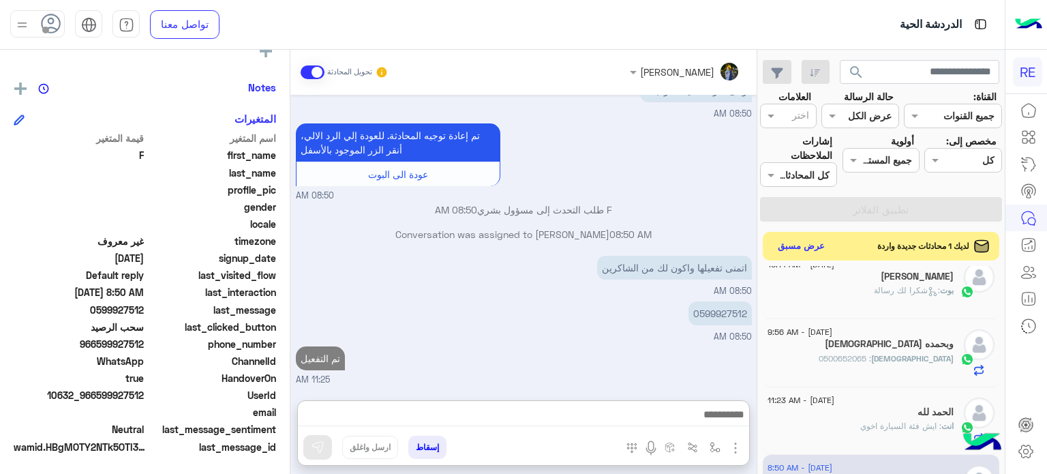
click at [800, 249] on button "عرض مسبق" at bounding box center [801, 246] width 57 height 18
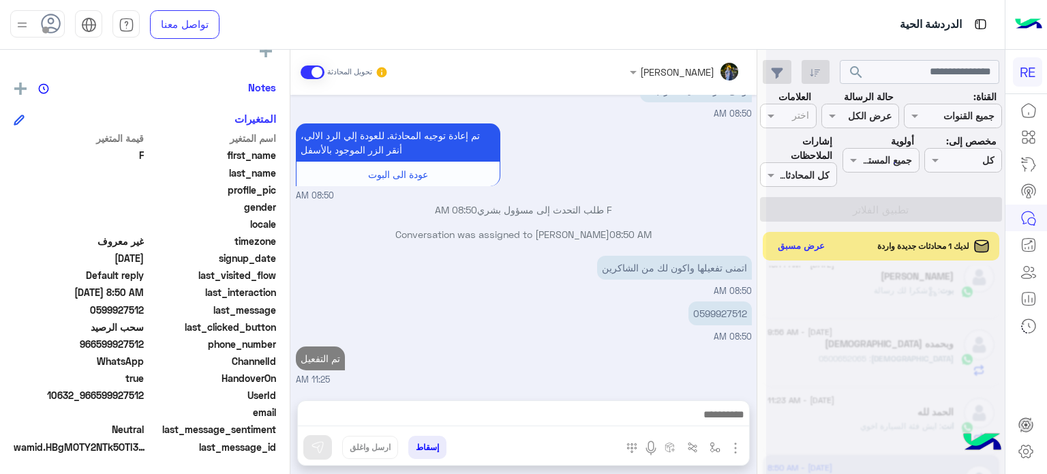
scroll to position [538, 0]
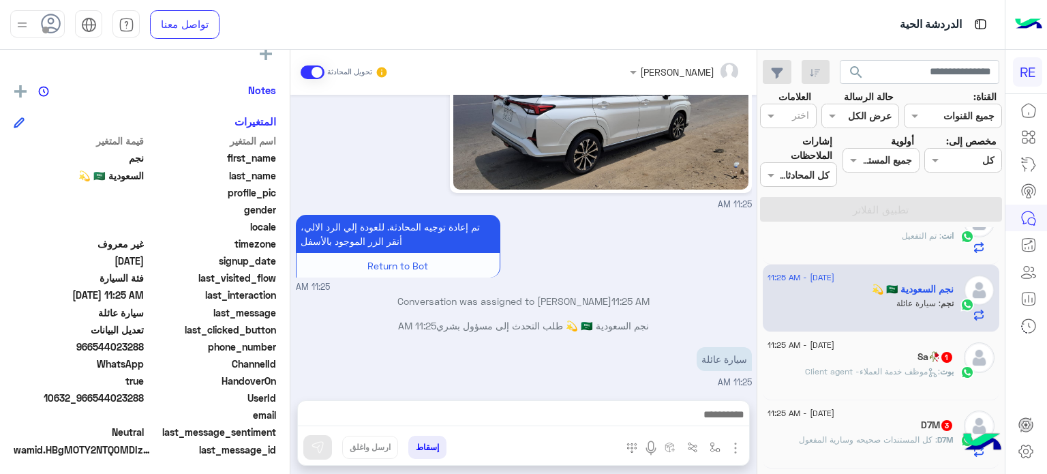
scroll to position [259, 0]
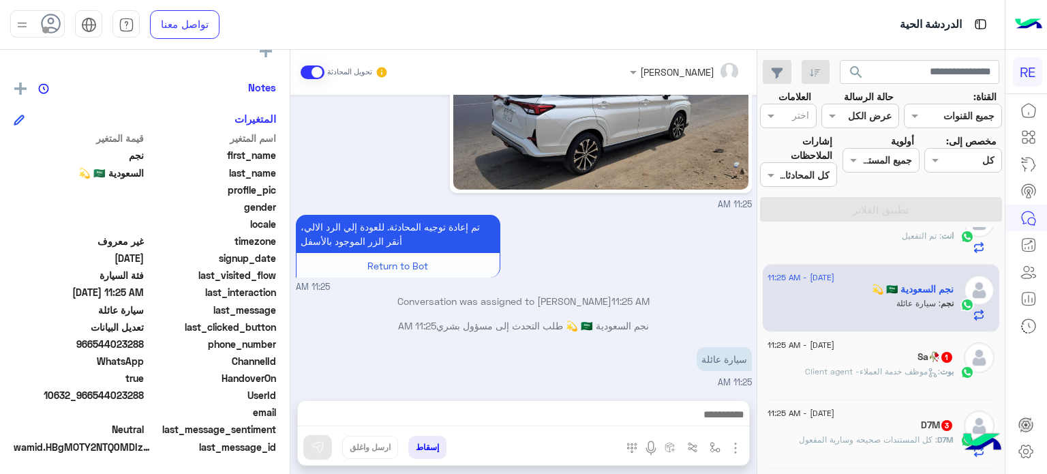
click at [829, 379] on div "بوت : موظف خدمة العملاء- Client agent" at bounding box center [860, 377] width 186 height 24
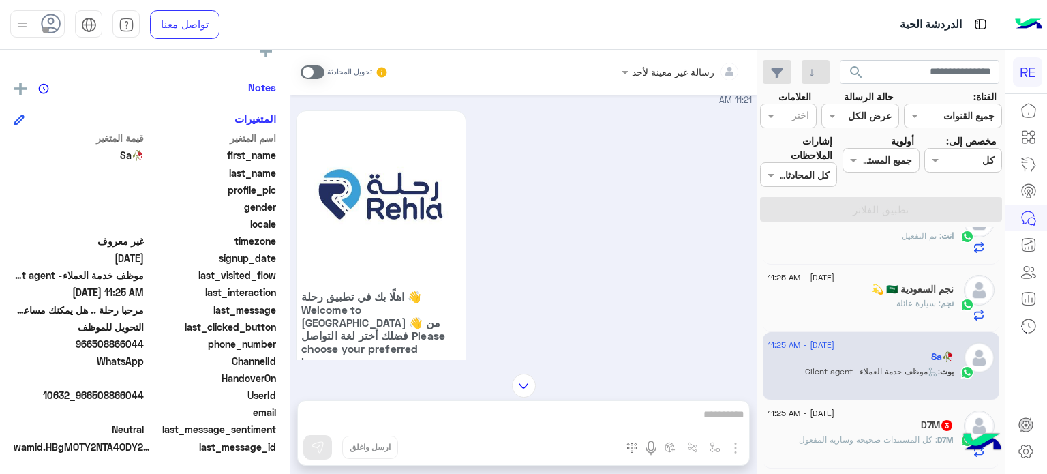
scroll to position [3, 0]
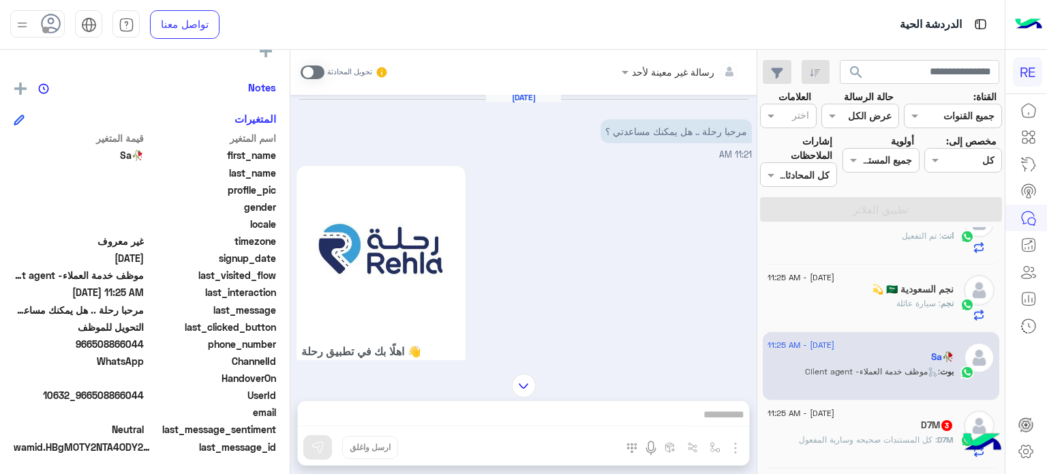
click at [881, 269] on div "[DATE] - 11:25 AM نجم السعودية 🇸🇦 💫 نجم : سيارة عائلة" at bounding box center [881, 298] width 237 height 68
click at [876, 297] on div "نجم : سيارة عائلة" at bounding box center [860, 309] width 186 height 24
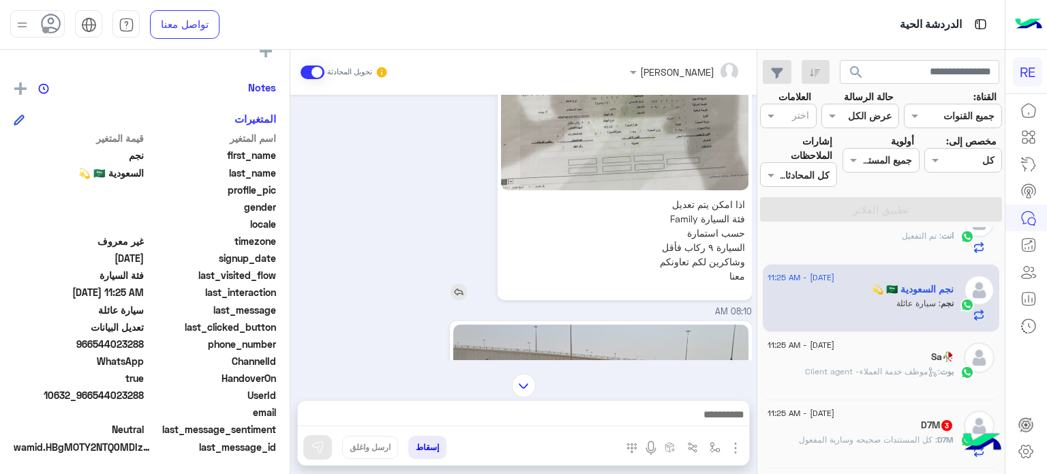
scroll to position [330, 0]
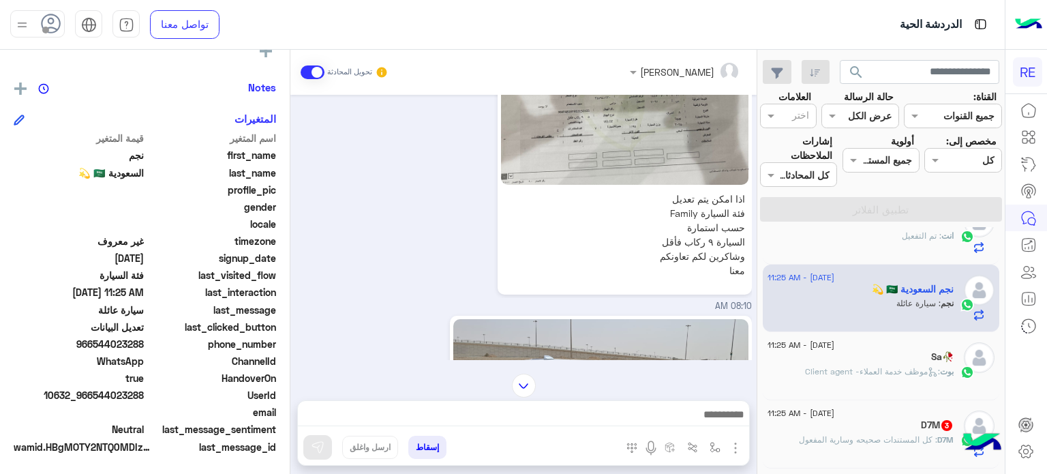
drag, startPoint x: 144, startPoint y: 392, endPoint x: 95, endPoint y: 394, distance: 49.1
click at [95, 394] on span "10632_966544023288" at bounding box center [79, 395] width 130 height 14
copy span "544023288"
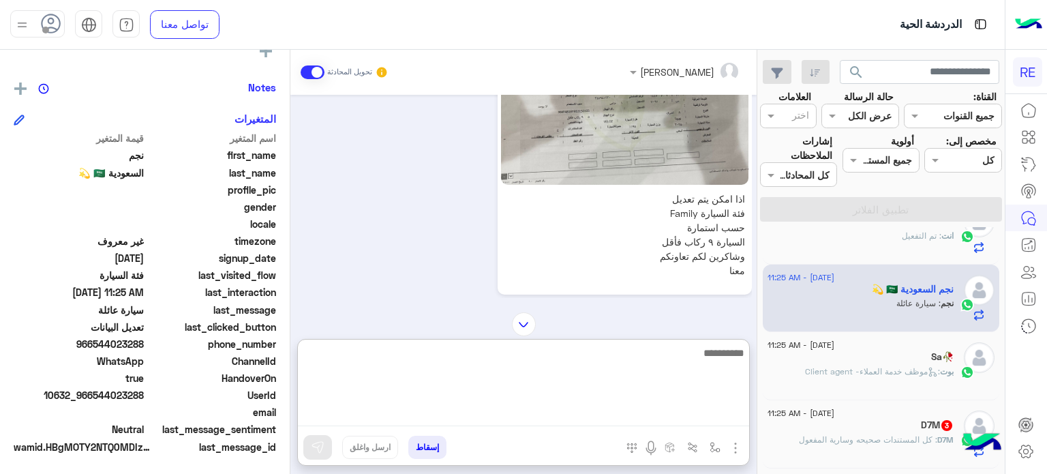
click at [622, 419] on textarea at bounding box center [523, 385] width 451 height 82
type textarea "**********"
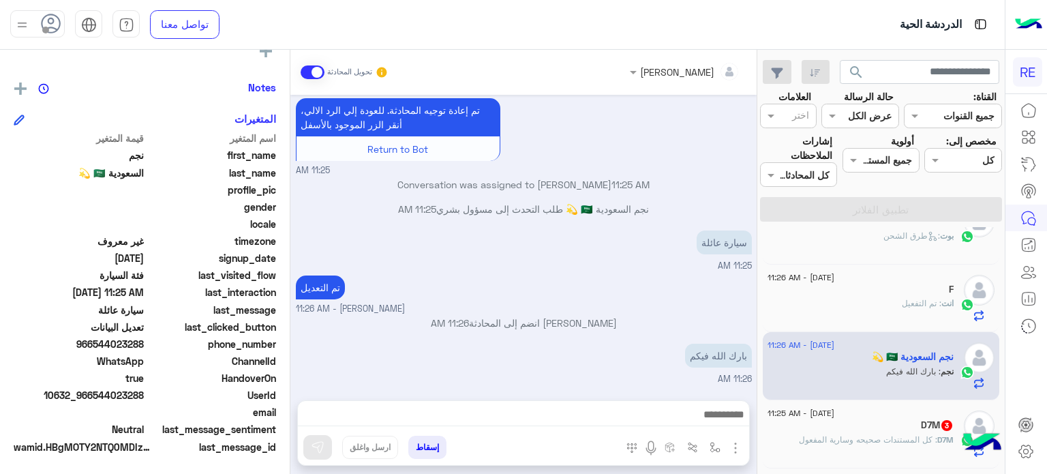
scroll to position [762, 0]
click at [846, 440] on span ": كل المستندات صحيحه وسارية المفعول" at bounding box center [868, 439] width 138 height 10
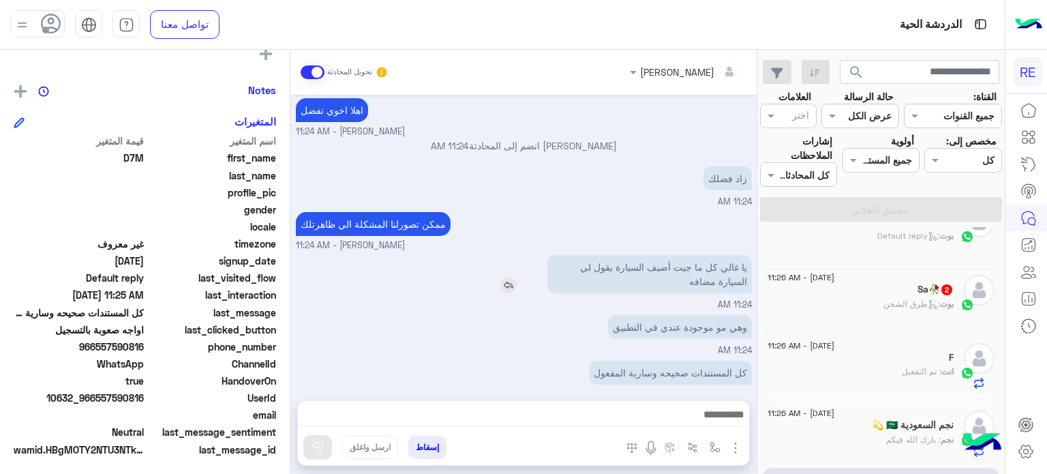
scroll to position [259, 0]
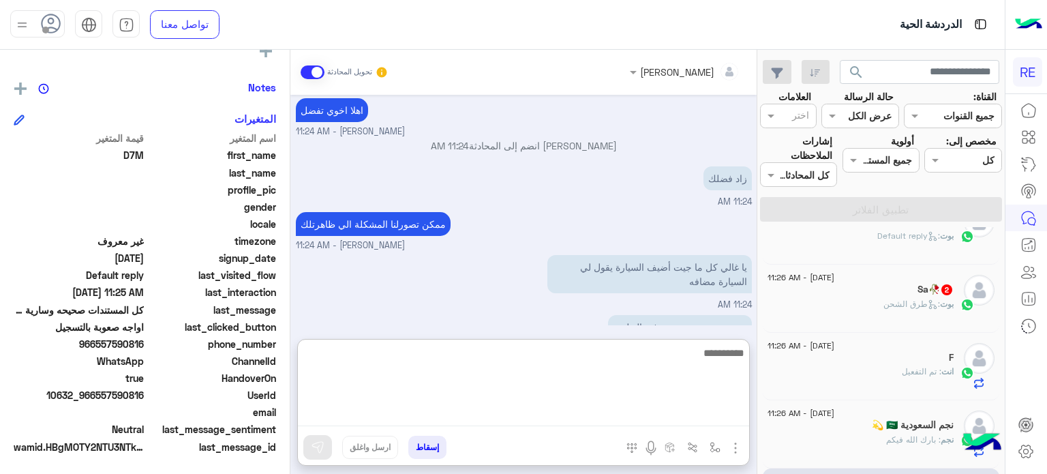
click at [639, 417] on textarea at bounding box center [523, 385] width 451 height 82
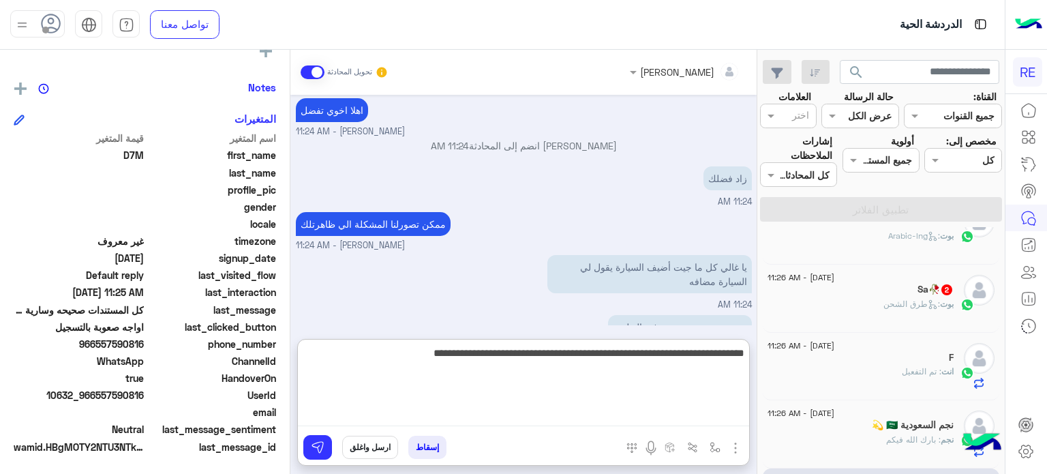
type textarea "**********"
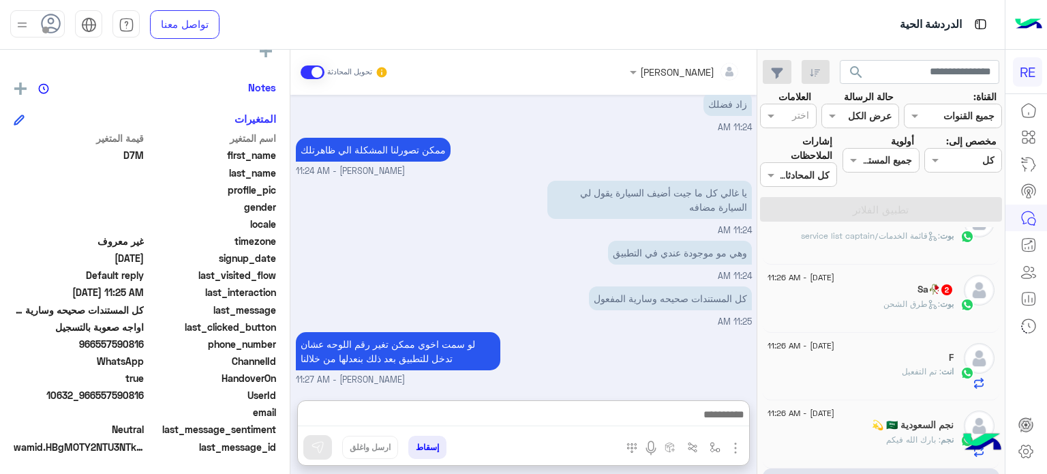
scroll to position [262, 0]
click at [917, 290] on h5 "Sa🥀 2" at bounding box center [935, 290] width 36 height 12
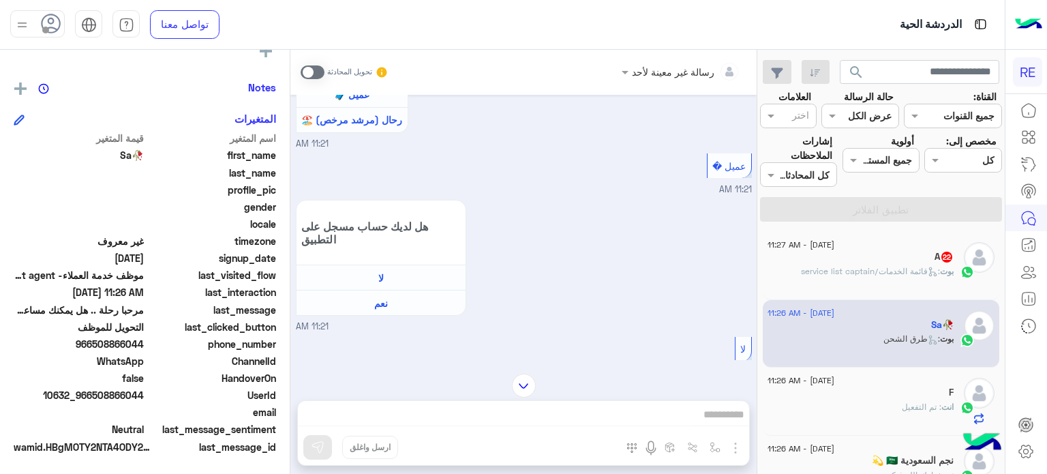
click at [935, 242] on div "[DATE] - 11:27 AM" at bounding box center [860, 246] width 186 height 9
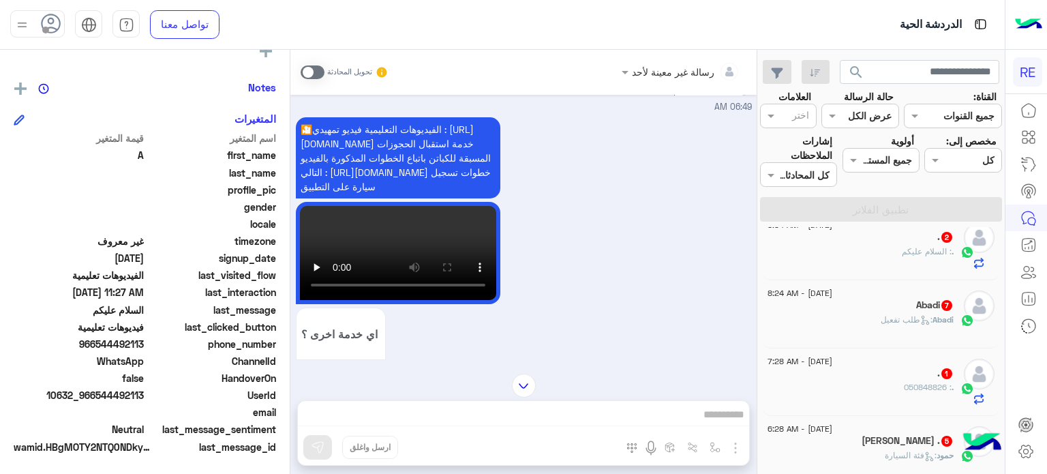
scroll to position [997, 0]
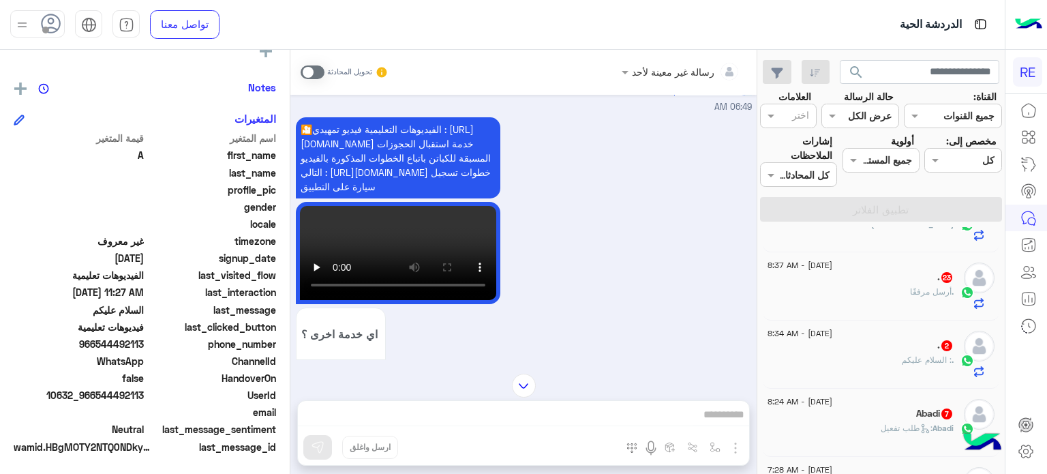
click at [924, 290] on span "أرسل مرفقًا" at bounding box center [931, 291] width 42 height 10
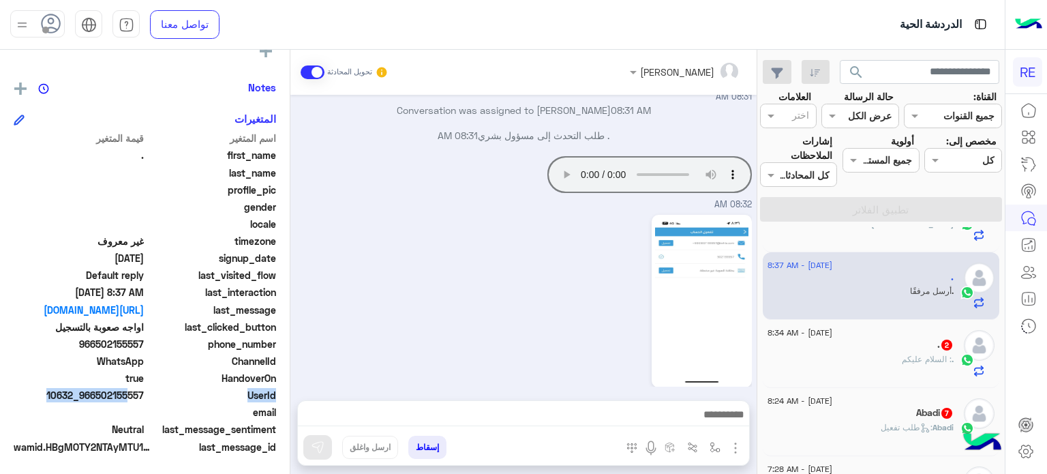
drag, startPoint x: 147, startPoint y: 394, endPoint x: 122, endPoint y: 392, distance: 25.3
click at [122, 392] on div "UserId 10632_966502155557" at bounding box center [145, 396] width 262 height 17
click at [93, 390] on span "10632_966502155557" at bounding box center [79, 395] width 130 height 14
drag, startPoint x: 95, startPoint y: 395, endPoint x: 146, endPoint y: 393, distance: 50.5
click at [146, 393] on div "UserId 10632_966502155557" at bounding box center [145, 396] width 262 height 17
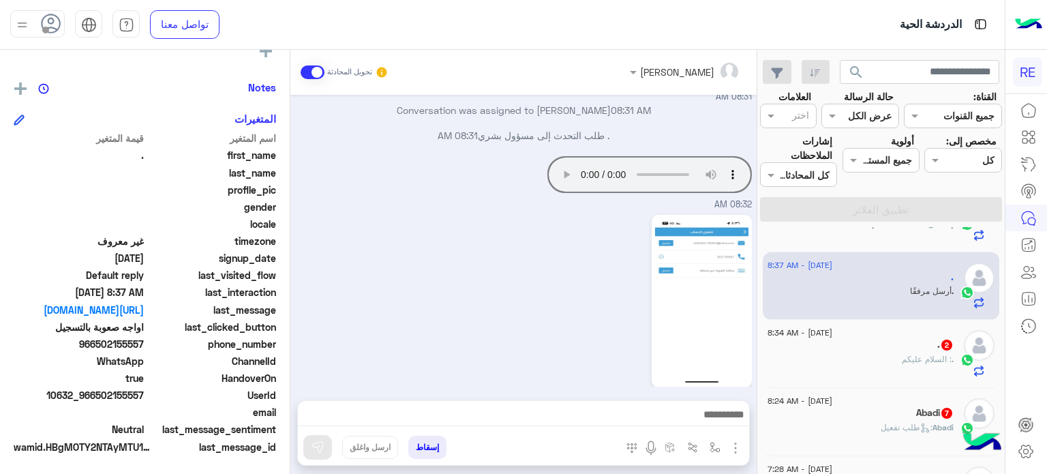
copy span "502155557"
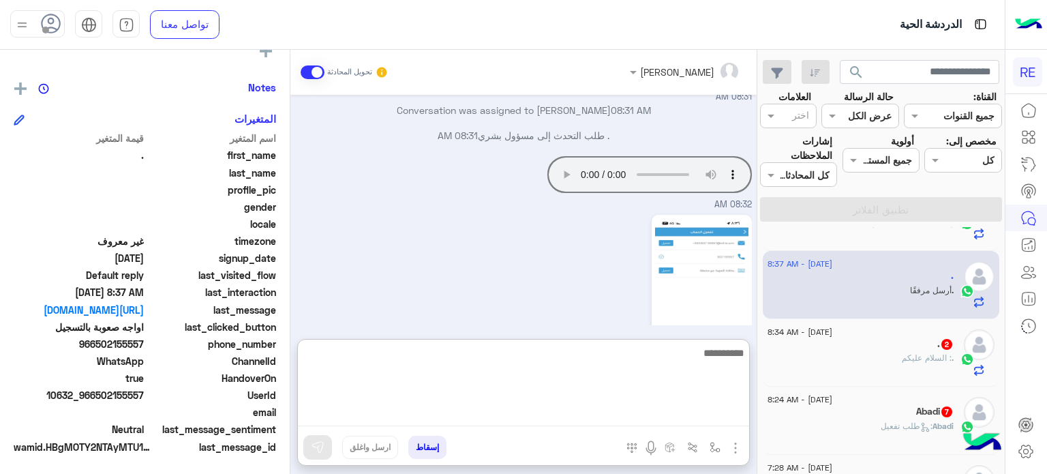
click at [688, 419] on textarea at bounding box center [523, 385] width 451 height 82
type textarea "**********"
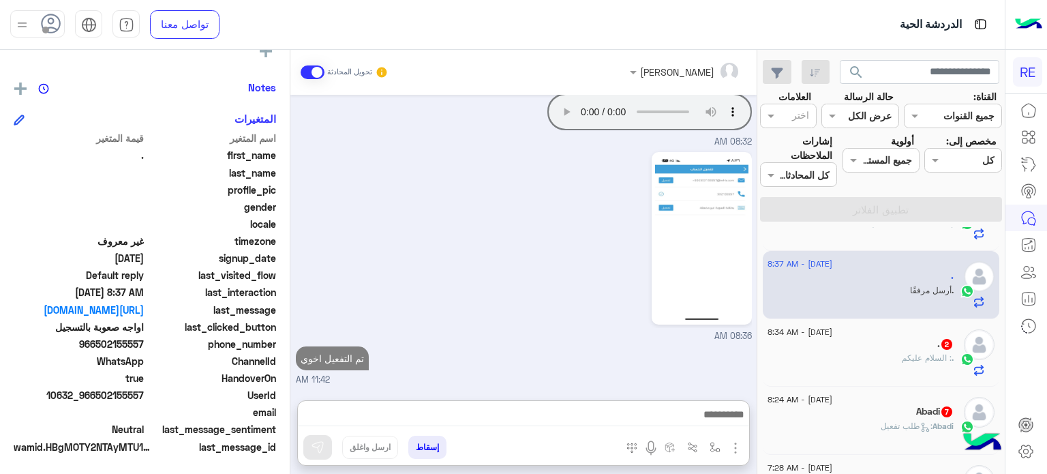
scroll to position [3205, 0]
click at [853, 360] on div ". : السلام عليكم" at bounding box center [860, 364] width 186 height 24
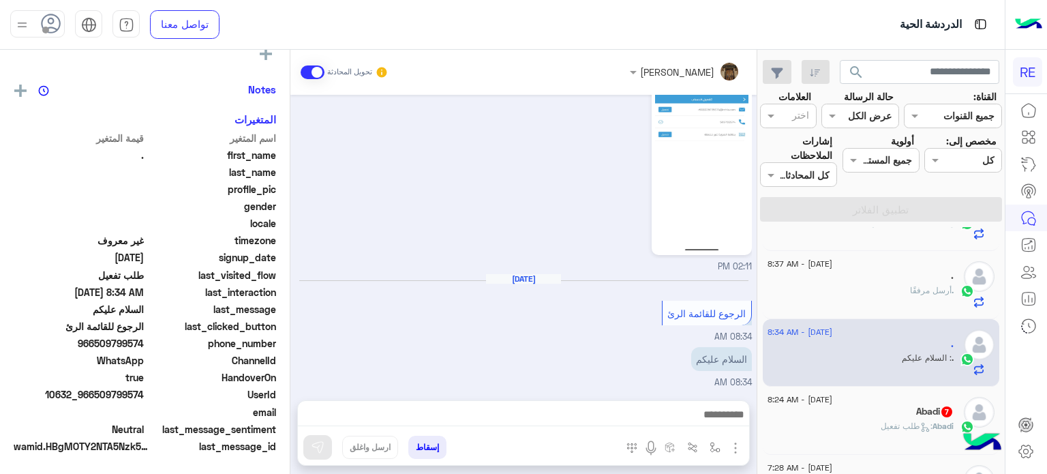
scroll to position [256, 0]
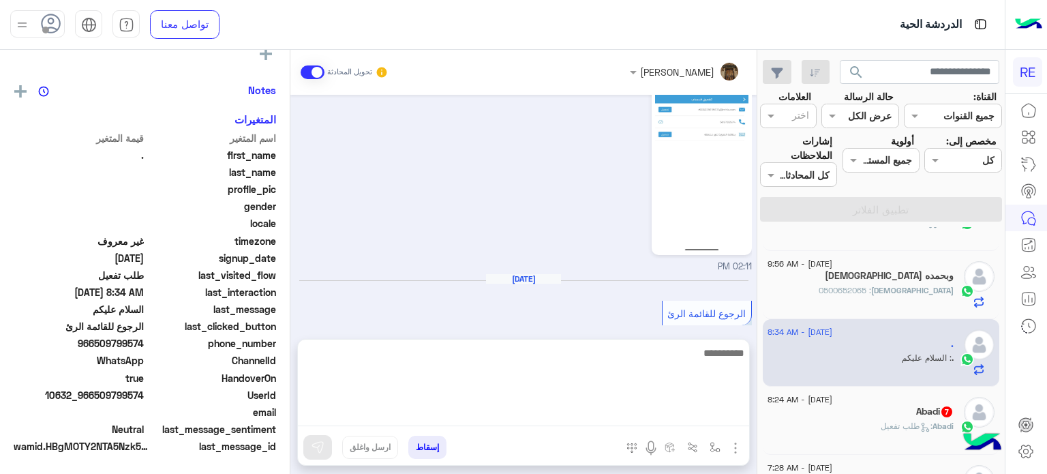
click at [700, 414] on textarea at bounding box center [523, 385] width 451 height 82
type textarea "**********"
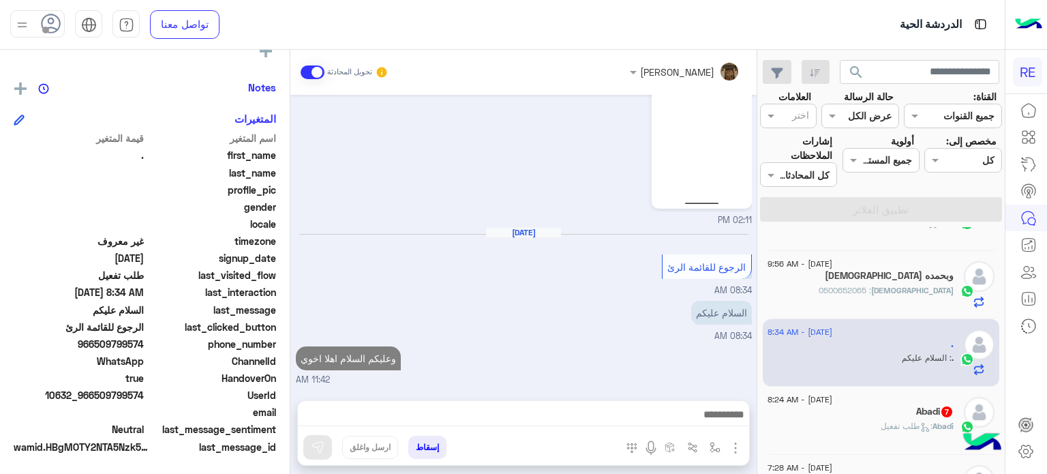
click at [859, 393] on div "[DATE] - 8:24 AM Abadi 7 Abadi : طلب تفعيل" at bounding box center [881, 420] width 237 height 68
click at [849, 410] on div "Abadi 7" at bounding box center [860, 413] width 186 height 14
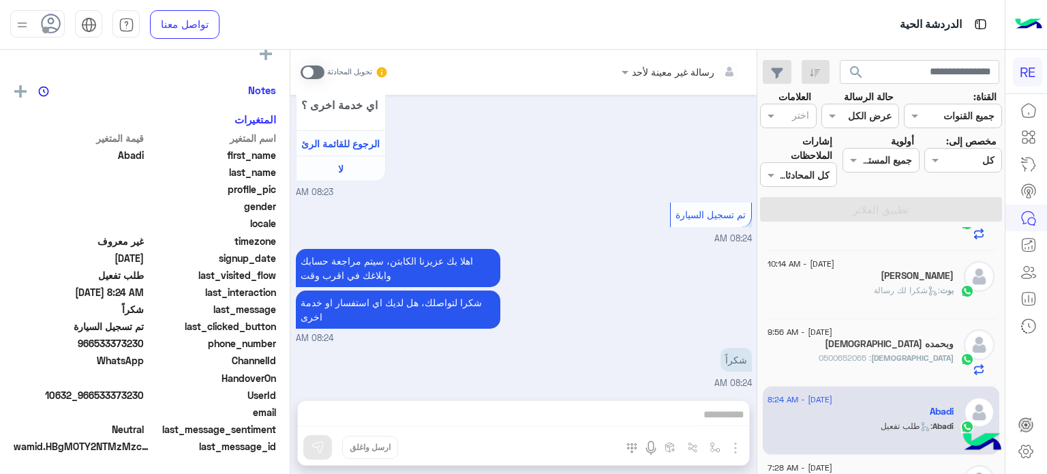
scroll to position [259, 0]
click at [319, 78] on span at bounding box center [313, 72] width 24 height 14
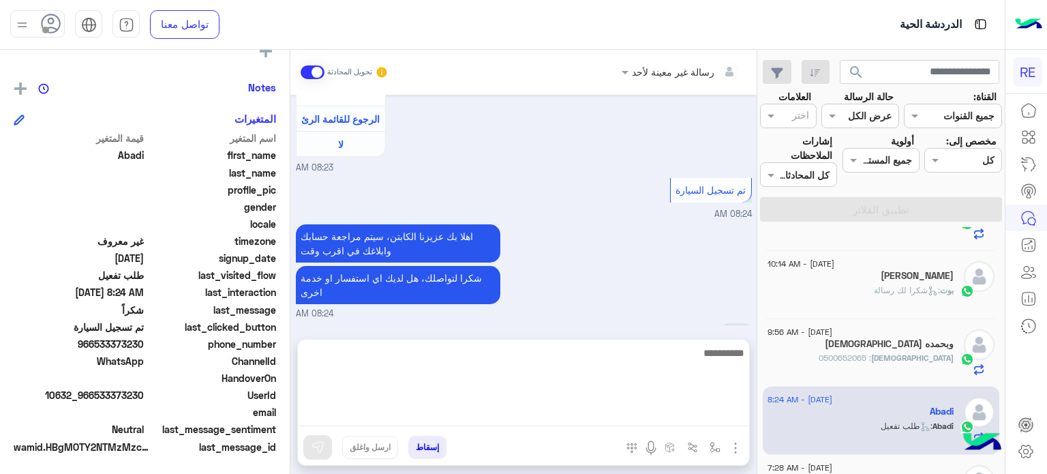
click at [550, 414] on textarea at bounding box center [523, 385] width 451 height 82
type textarea "*"
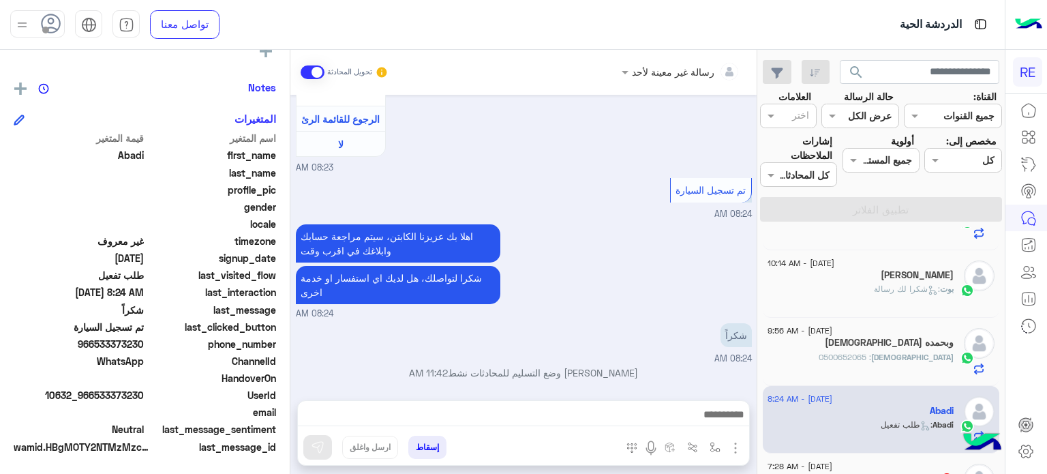
drag, startPoint x: 147, startPoint y: 395, endPoint x: 98, endPoint y: 396, distance: 48.4
click at [98, 396] on div "UserId 10632_966533373230" at bounding box center [145, 396] width 262 height 17
copy span "533373230"
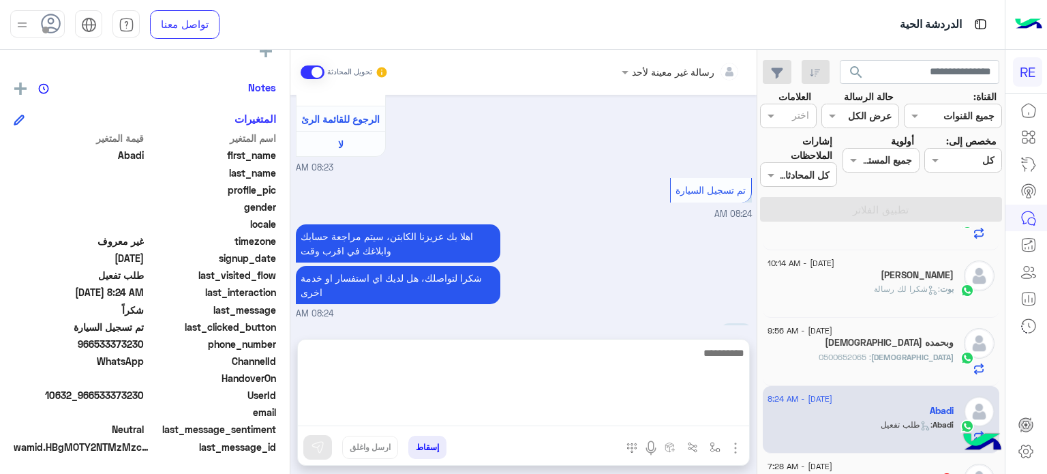
click at [665, 414] on textarea at bounding box center [523, 385] width 451 height 82
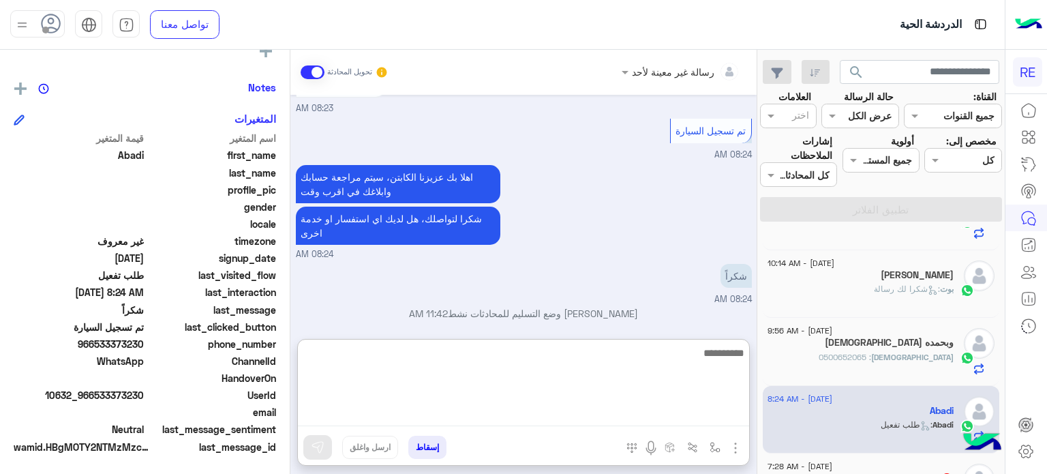
scroll to position [1011, 0]
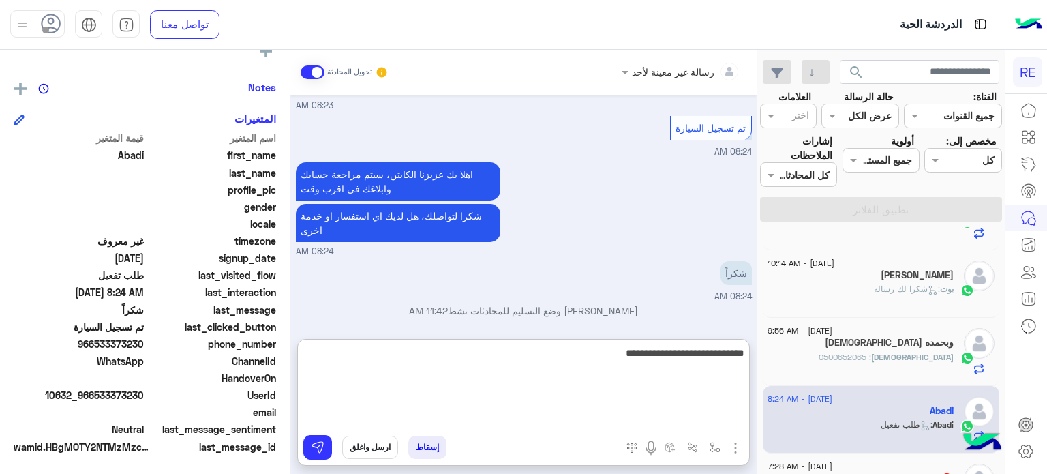
type textarea "**********"
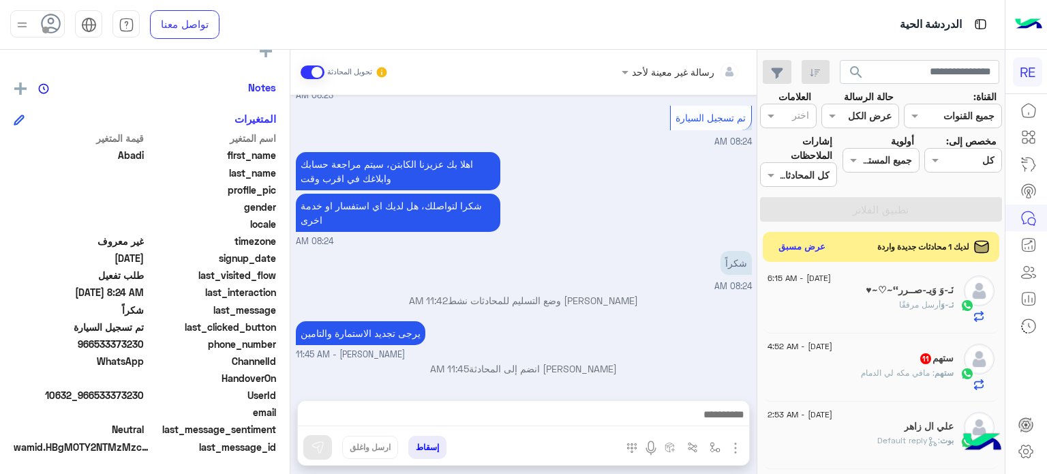
scroll to position [0, 0]
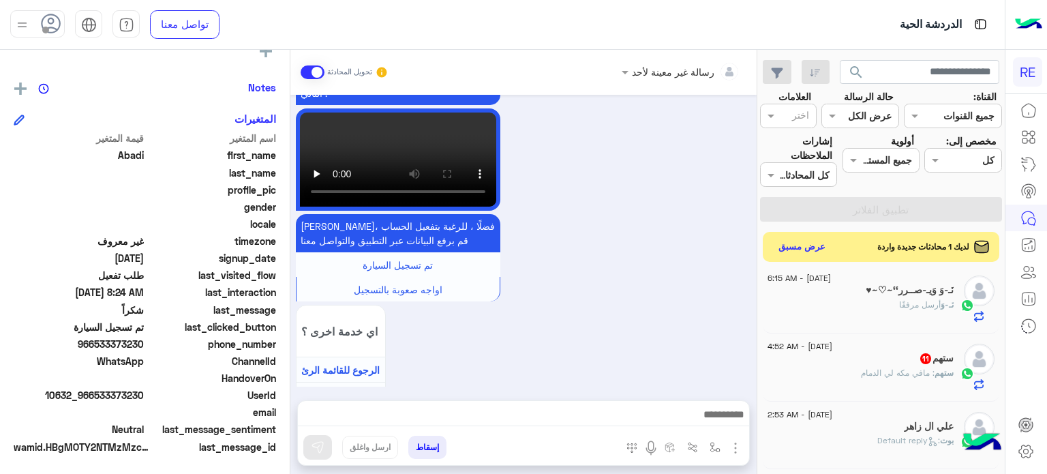
click at [891, 356] on div "ستهم 11" at bounding box center [860, 359] width 186 height 14
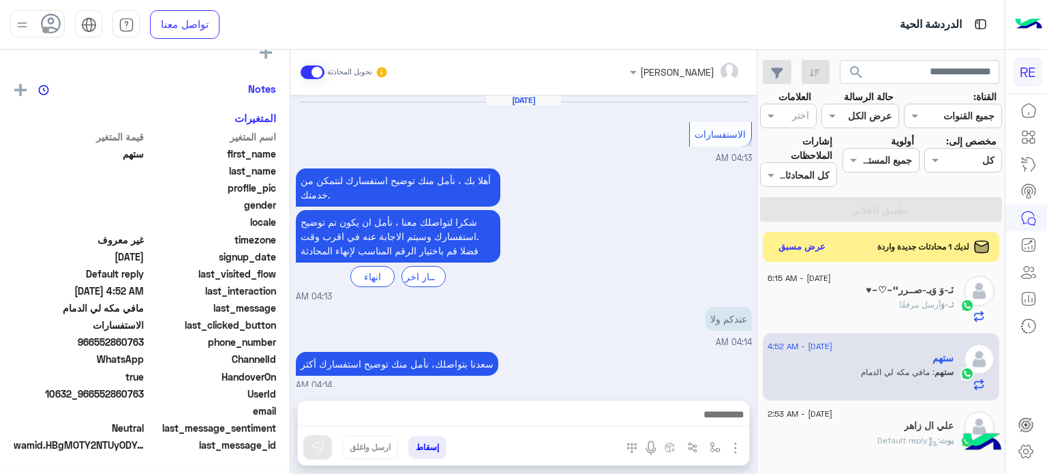
scroll to position [272, 0]
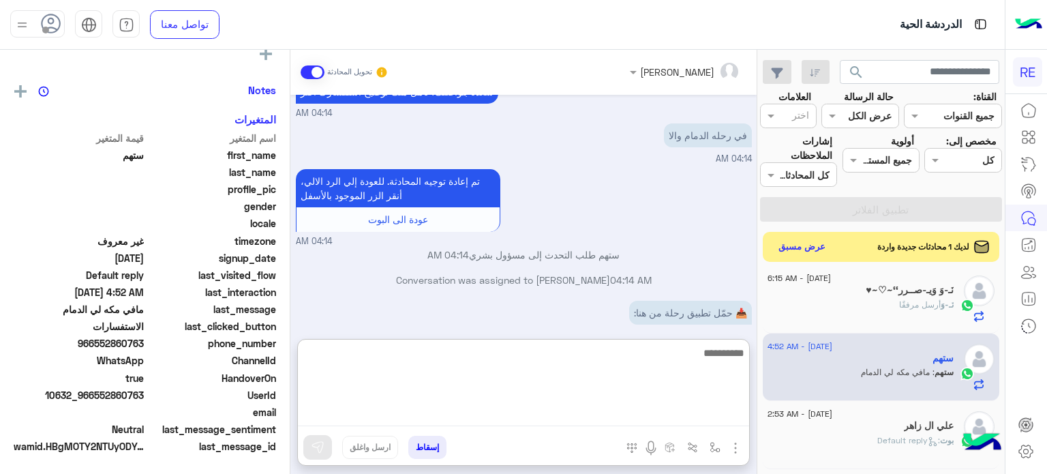
click at [651, 410] on textarea at bounding box center [523, 385] width 451 height 82
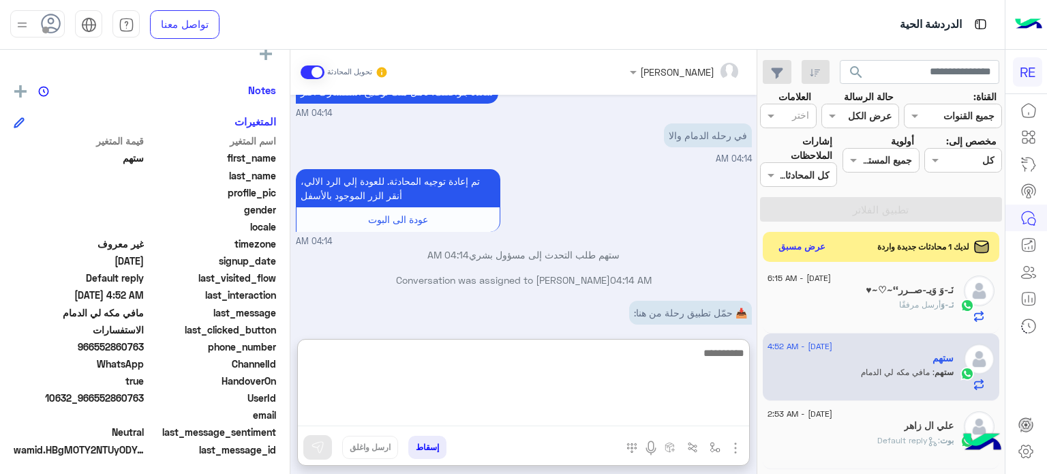
scroll to position [259, 0]
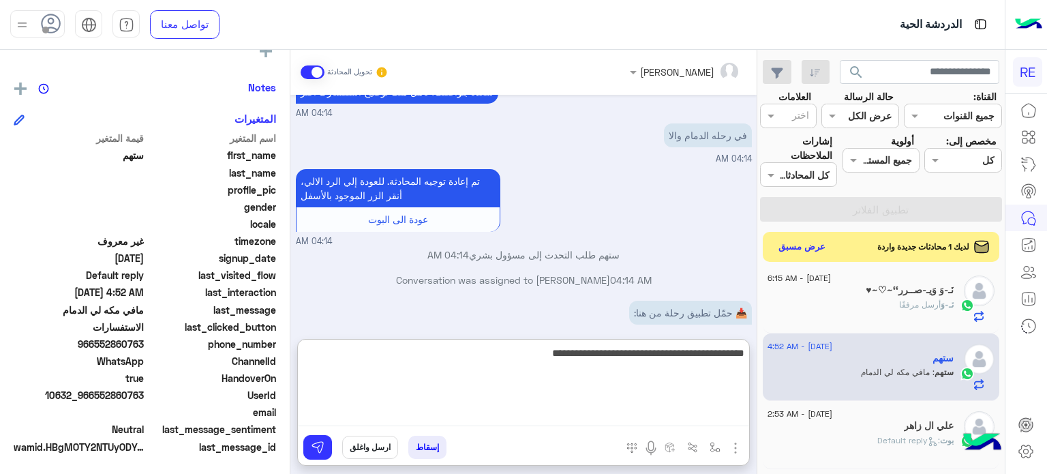
type textarea "**********"
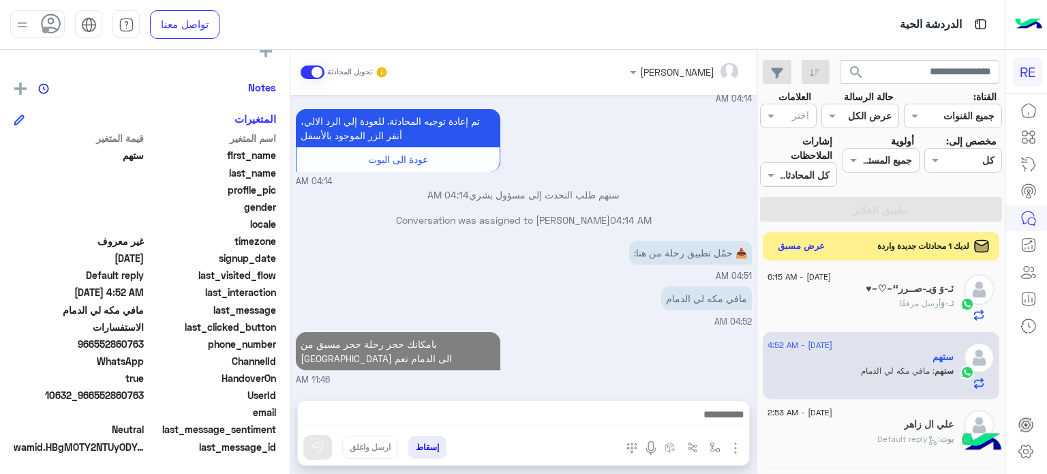
scroll to position [330, 0]
click at [817, 253] on button "عرض مسبق" at bounding box center [801, 246] width 57 height 18
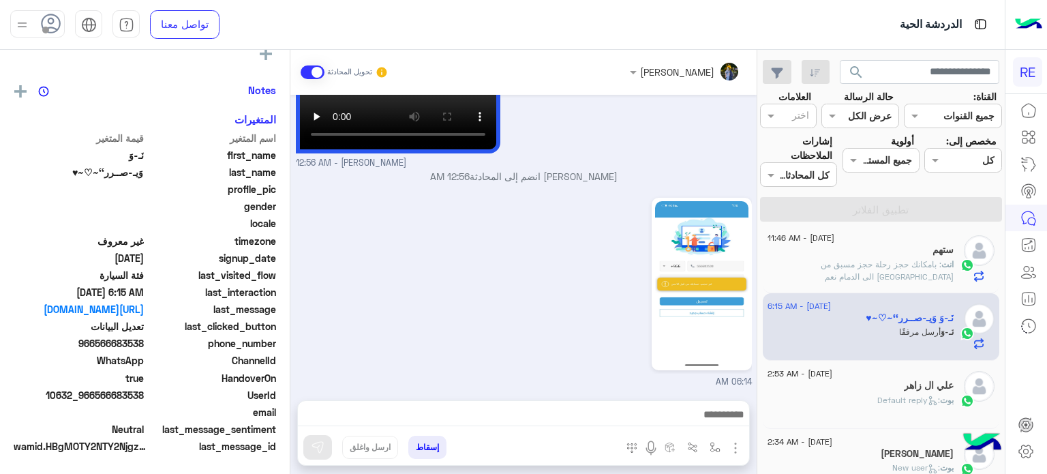
scroll to position [259, 0]
drag, startPoint x: 148, startPoint y: 395, endPoint x: 112, endPoint y: 395, distance: 36.1
click at [112, 395] on div "UserId 10632_966566683538" at bounding box center [145, 396] width 262 height 17
click at [112, 395] on span "10632_966566683538" at bounding box center [79, 395] width 130 height 14
drag, startPoint x: 95, startPoint y: 395, endPoint x: 143, endPoint y: 397, distance: 48.5
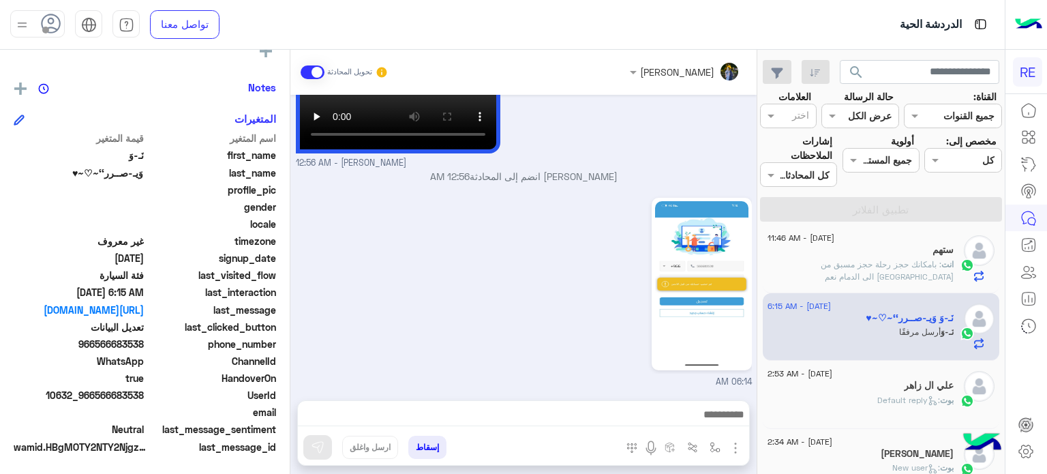
click at [143, 397] on span "10632_966566683538" at bounding box center [79, 395] width 130 height 14
copy span "566683538"
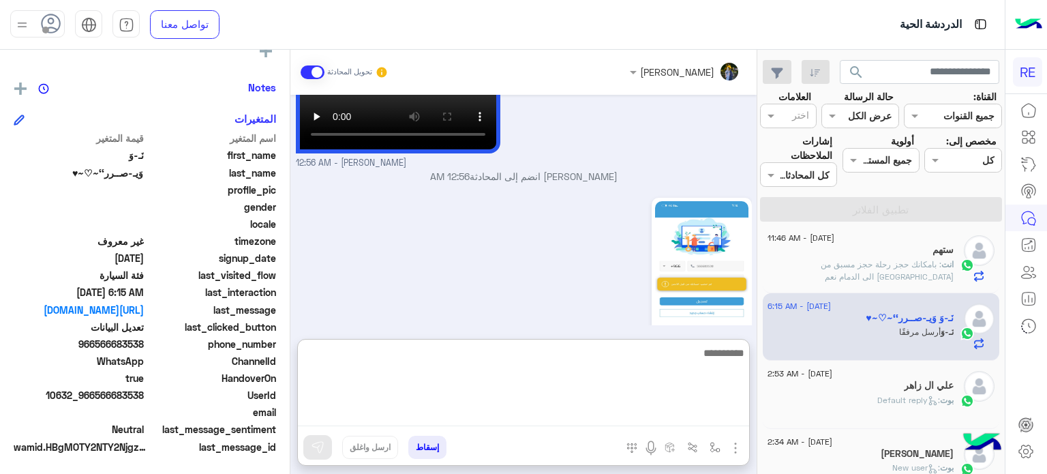
click at [442, 408] on textarea at bounding box center [523, 385] width 451 height 82
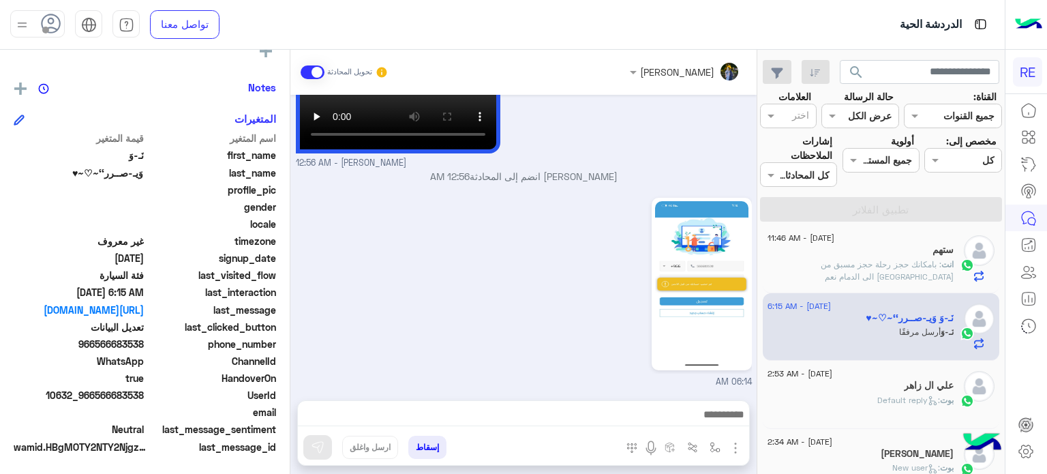
click at [537, 279] on div "06:14 AM" at bounding box center [524, 291] width 456 height 194
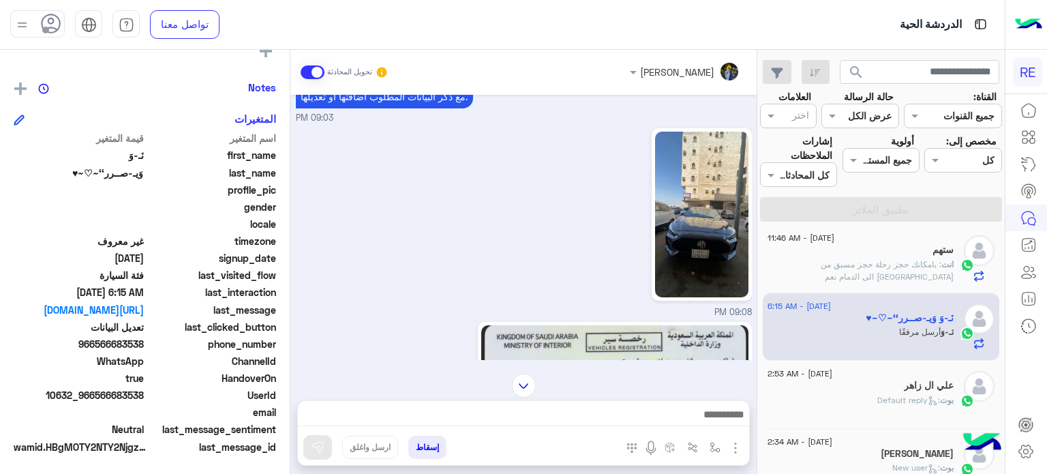
scroll to position [1485, 0]
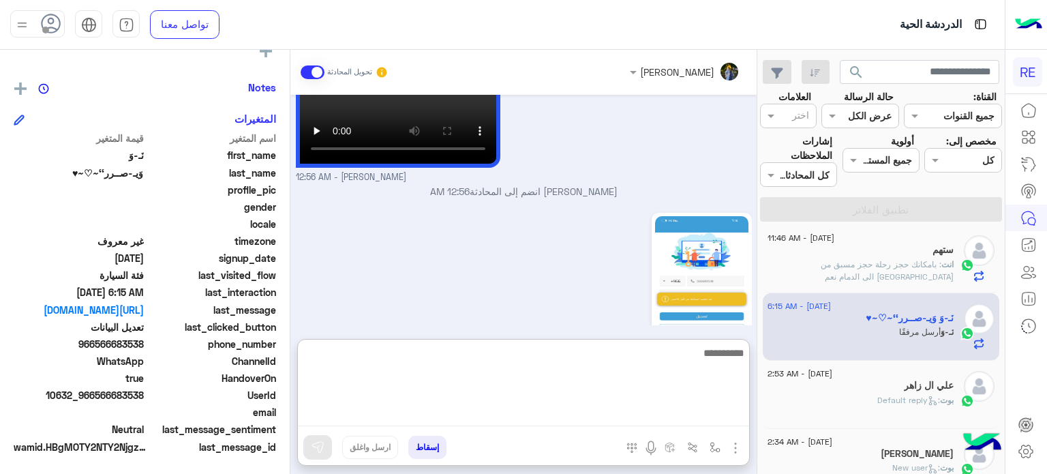
click at [662, 416] on textarea at bounding box center [523, 385] width 451 height 82
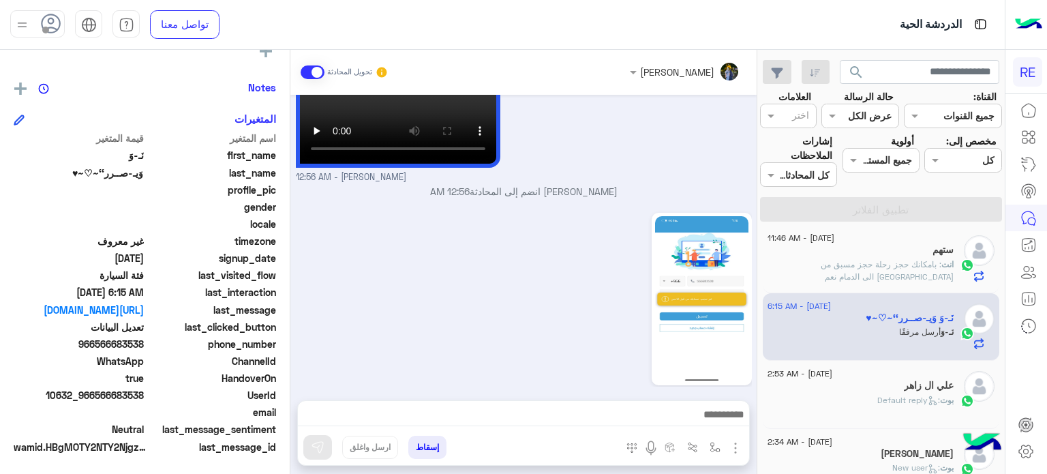
click at [810, 404] on div "[PERSON_NAME] : Default reply" at bounding box center [860, 406] width 186 height 24
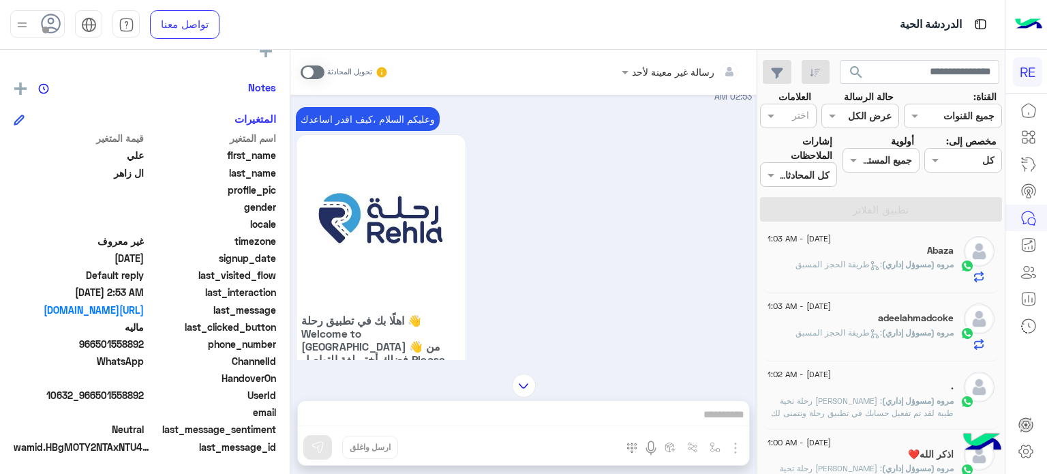
scroll to position [821, 0]
click at [883, 64] on input "text" at bounding box center [920, 72] width 160 height 25
paste input "*********"
click at [840, 60] on button "search" at bounding box center [856, 74] width 33 height 29
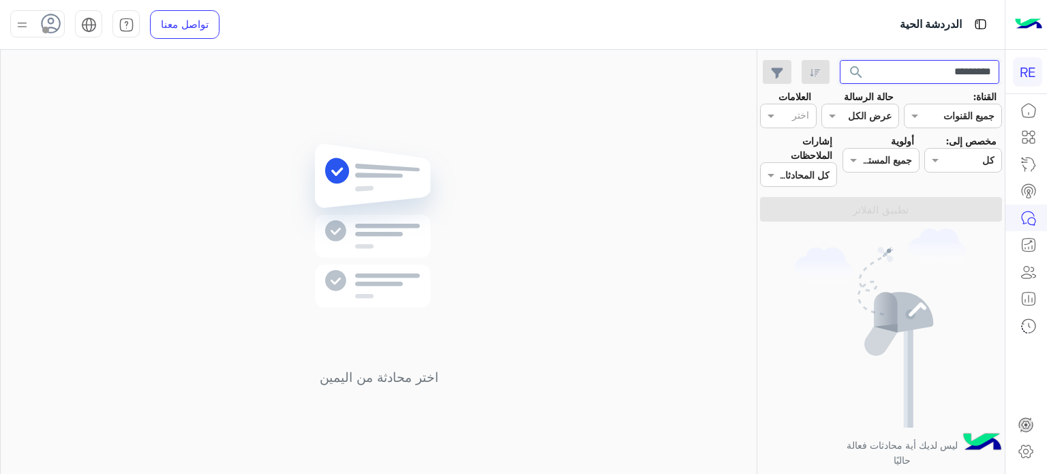
click at [956, 70] on input "*********" at bounding box center [920, 72] width 160 height 25
paste input "text"
click at [956, 70] on input "*********" at bounding box center [920, 72] width 160 height 25
click at [840, 60] on button "search" at bounding box center [856, 74] width 33 height 29
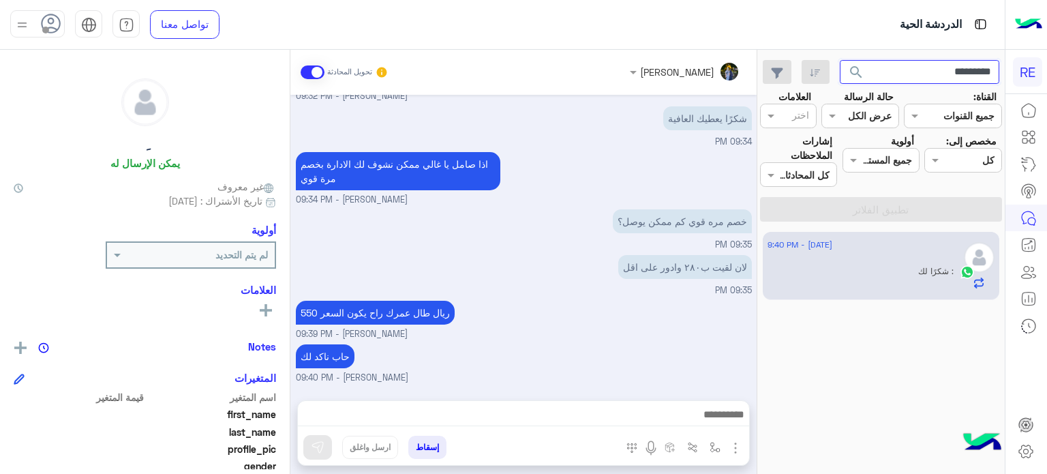
scroll to position [417, 0]
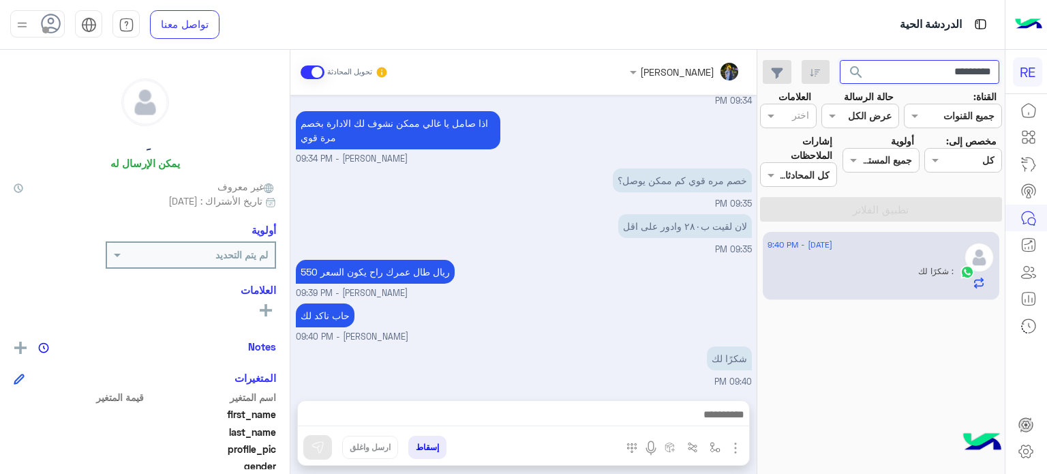
click at [877, 67] on input "*********" at bounding box center [920, 72] width 160 height 25
paste input "text"
click at [840, 60] on button "search" at bounding box center [856, 74] width 33 height 29
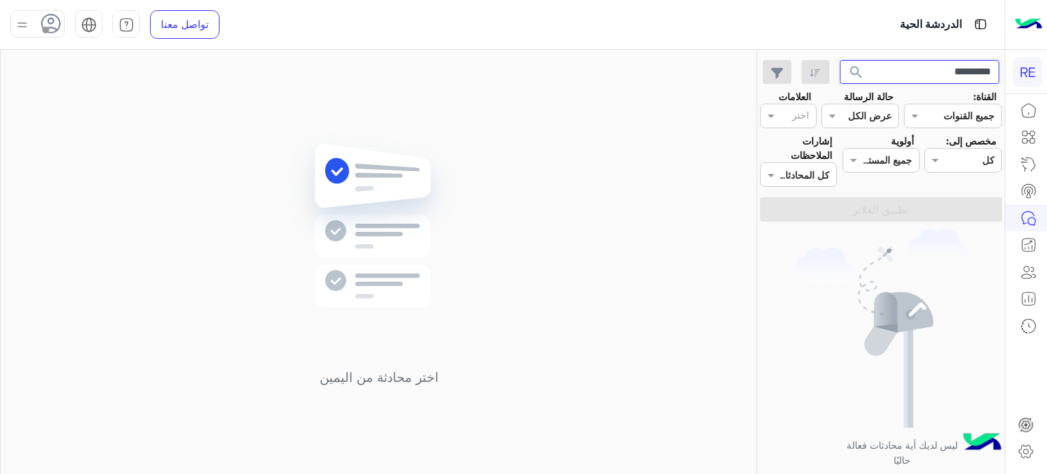
click at [891, 66] on input "*********" at bounding box center [920, 72] width 160 height 25
paste input "text"
type input "*********"
click at [840, 60] on button "search" at bounding box center [856, 74] width 33 height 29
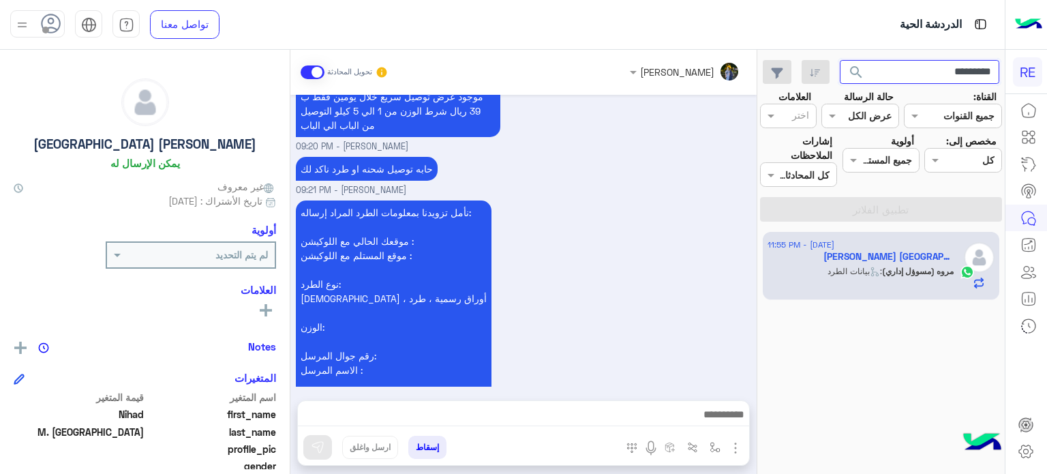
scroll to position [1572, 0]
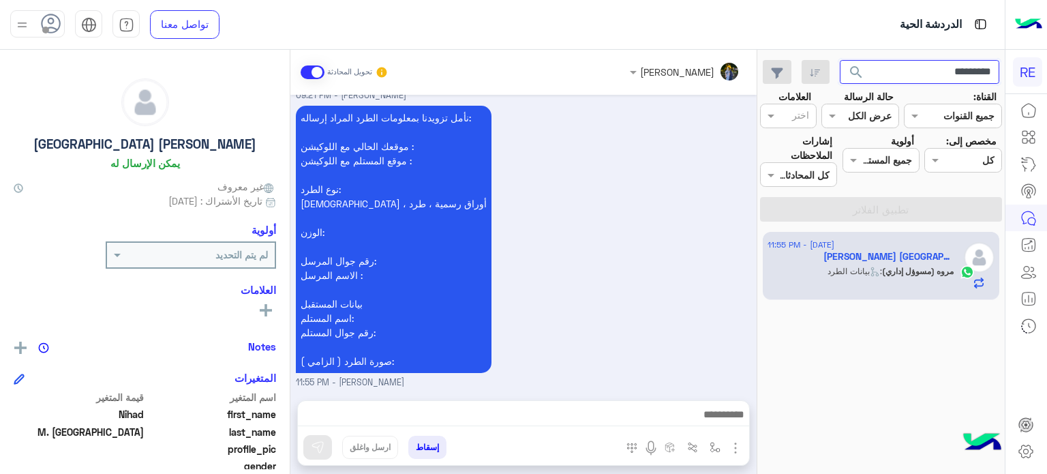
click at [929, 79] on input "*********" at bounding box center [920, 72] width 160 height 25
click at [840, 60] on button "search" at bounding box center [856, 74] width 33 height 29
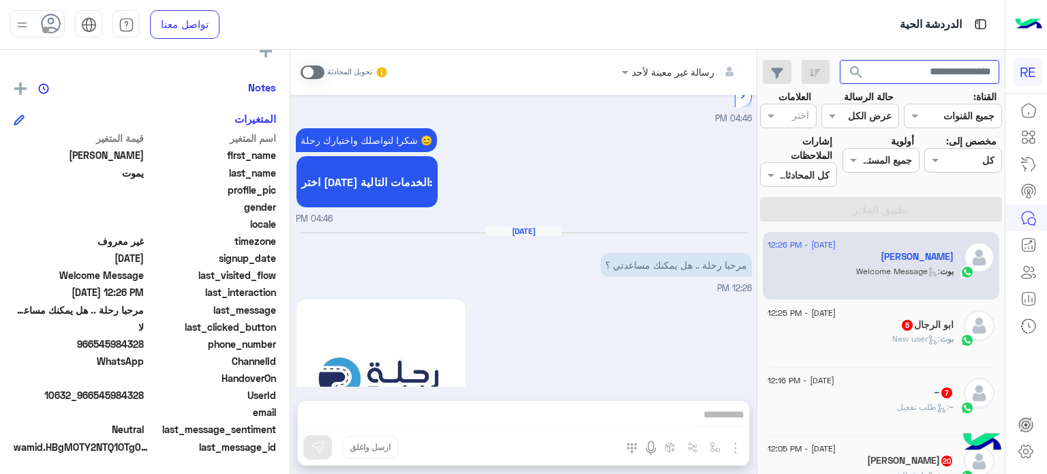
scroll to position [2345, 0]
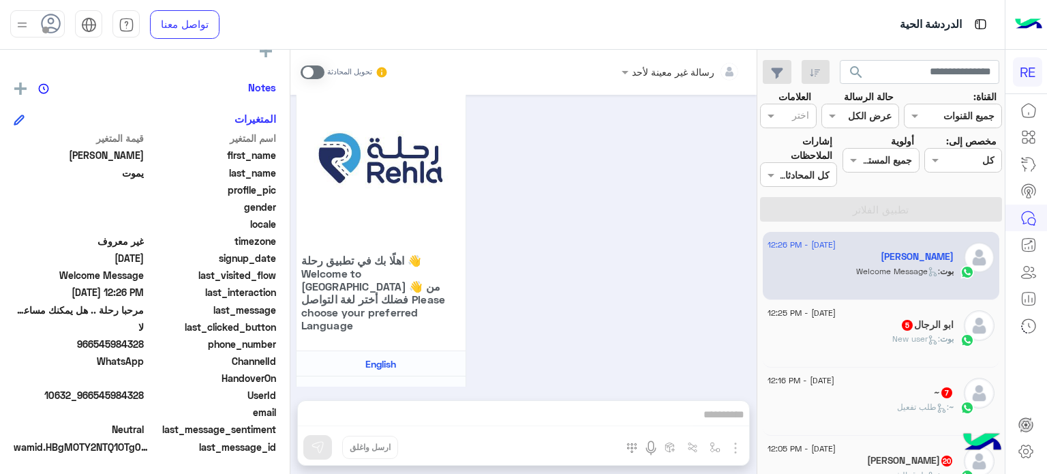
click at [886, 316] on div "[DATE] - 12:25 PM" at bounding box center [860, 314] width 186 height 9
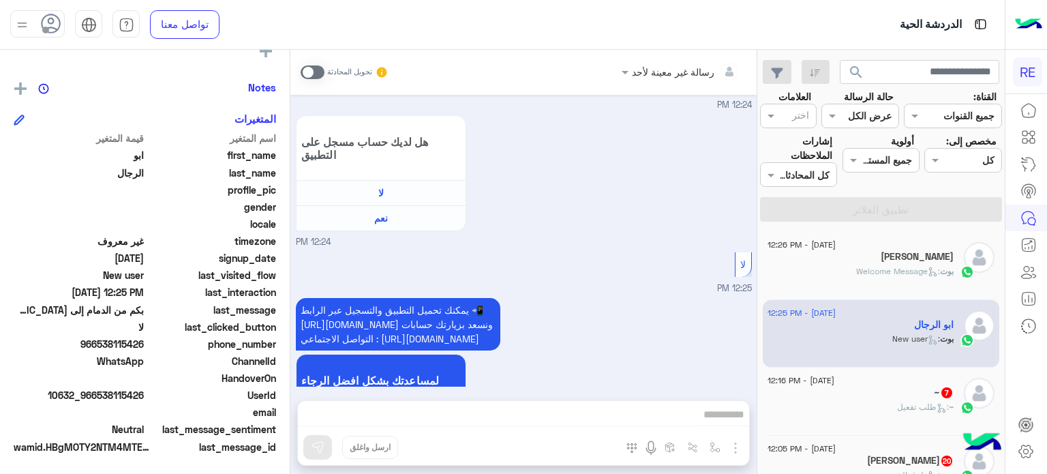
scroll to position [806, 0]
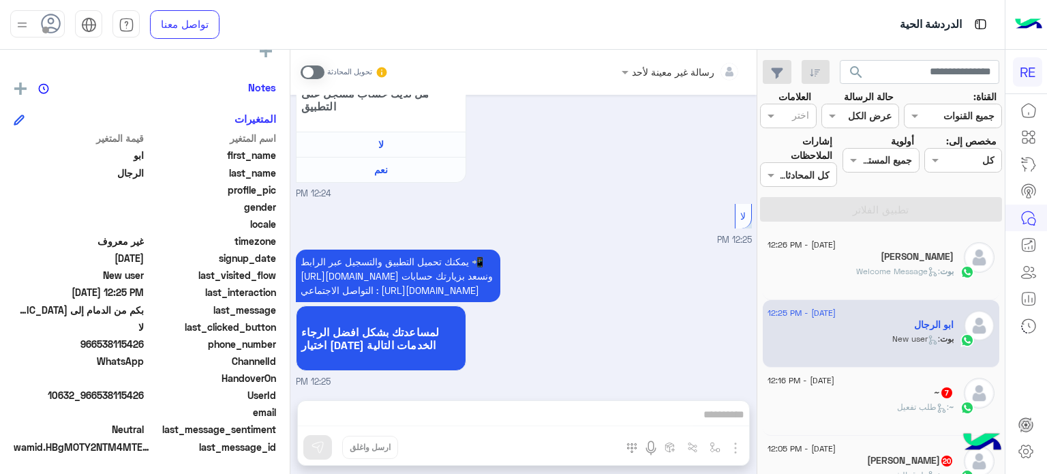
click at [884, 396] on div "~ 7" at bounding box center [860, 393] width 186 height 14
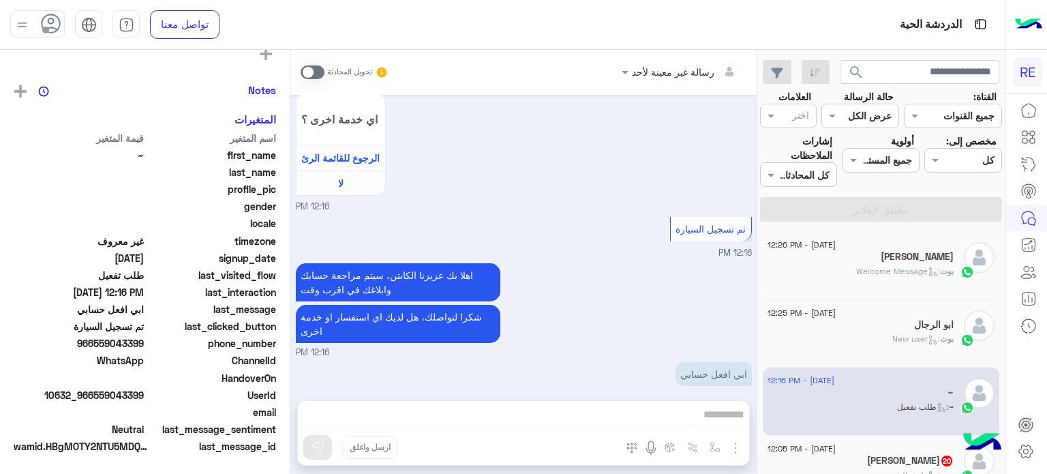
scroll to position [259, 0]
drag, startPoint x: 143, startPoint y: 393, endPoint x: 93, endPoint y: 393, distance: 50.4
click at [93, 393] on span "10632_966559043399" at bounding box center [79, 395] width 130 height 14
copy span "559043399"
